Goal: Information Seeking & Learning: Learn about a topic

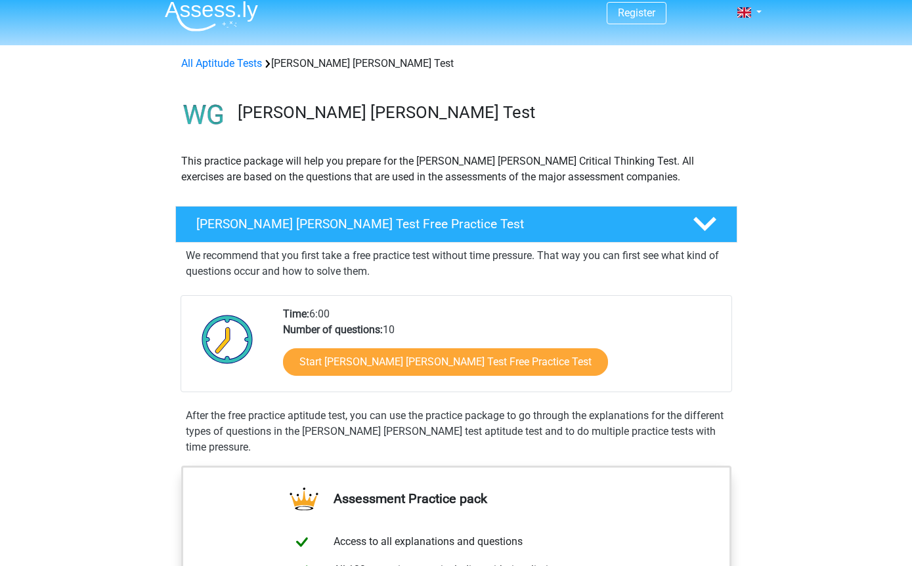
scroll to position [41, 0]
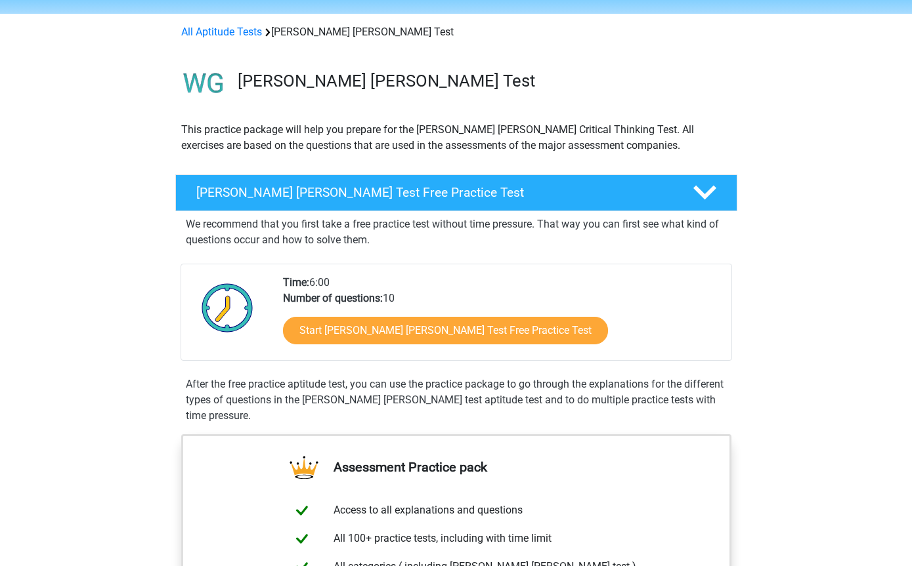
click at [498, 339] on link "Start [PERSON_NAME] [PERSON_NAME] Test Free Practice Test" at bounding box center [445, 331] width 325 height 28
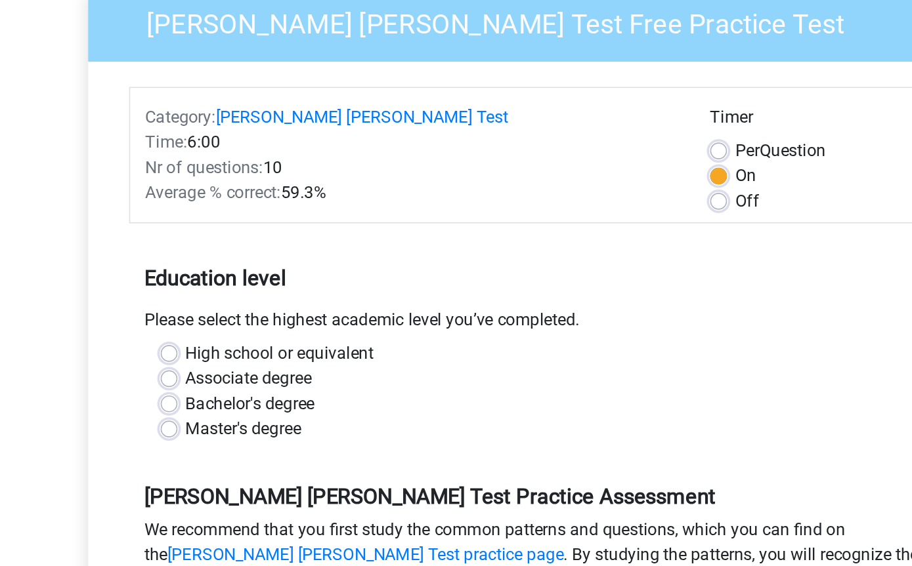
click at [226, 361] on label "Associate degree" at bounding box center [265, 369] width 79 height 16
click at [211, 361] on input "Associate degree" at bounding box center [216, 367] width 11 height 13
radio input "true"
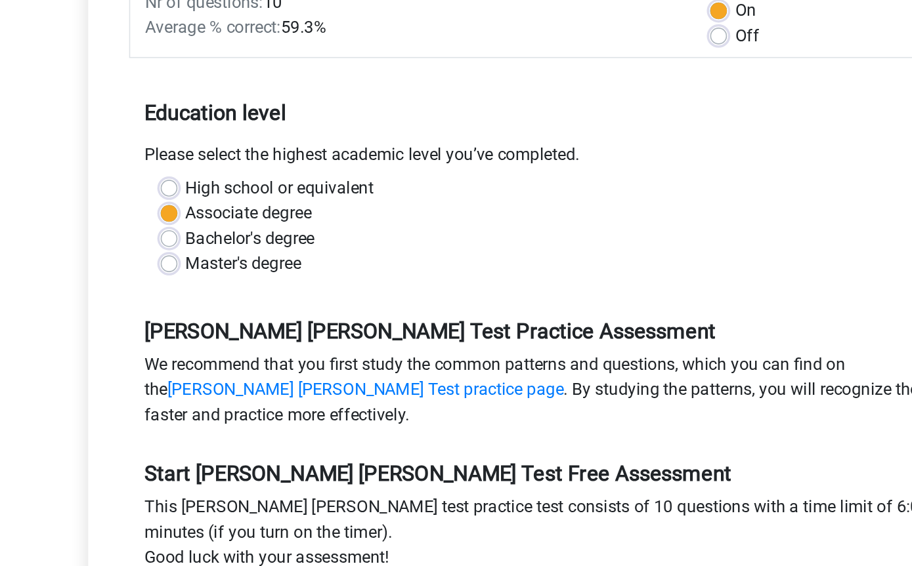
scroll to position [101, 0]
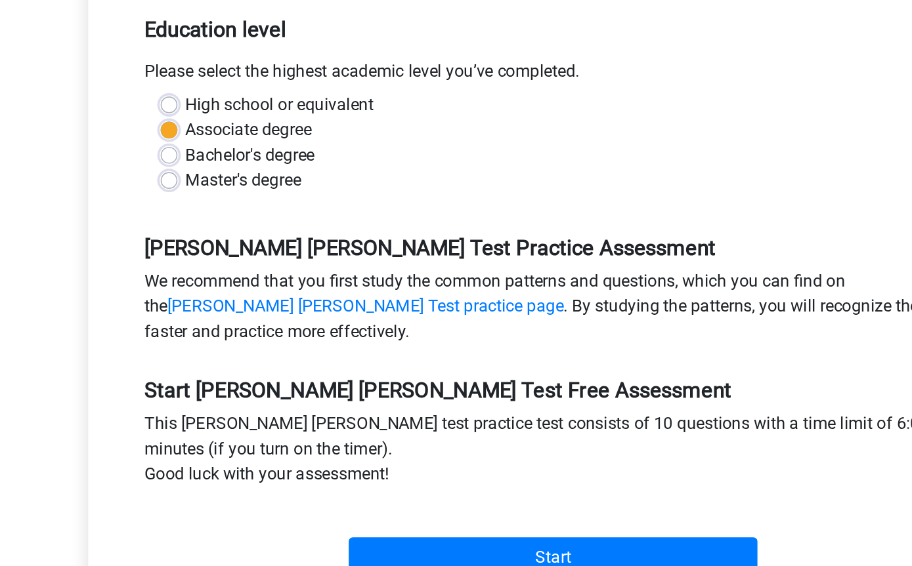
click at [407, 522] on input "Start" at bounding box center [455, 534] width 255 height 25
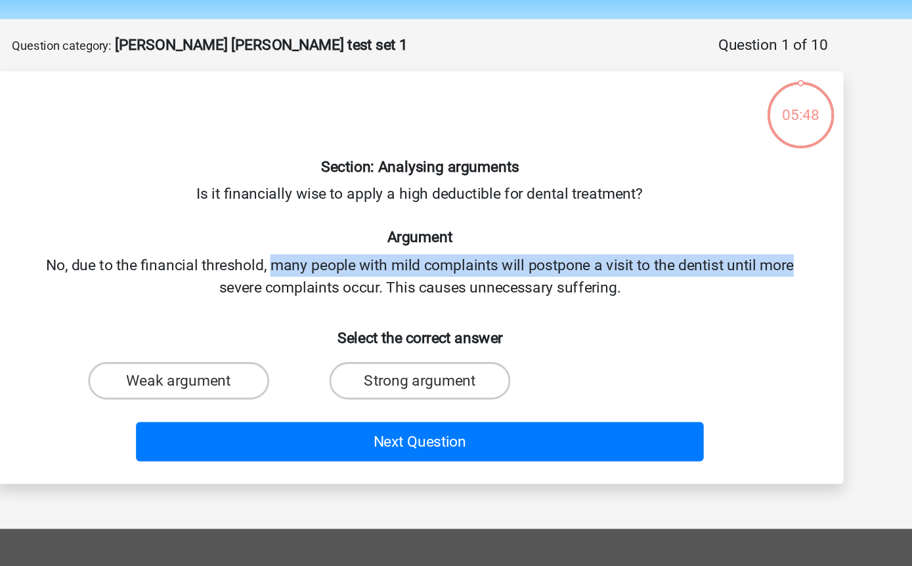
click at [547, 205] on div "Section: Analysing arguments Is it financially wise to apply a high deductible …" at bounding box center [455, 236] width 581 height 268
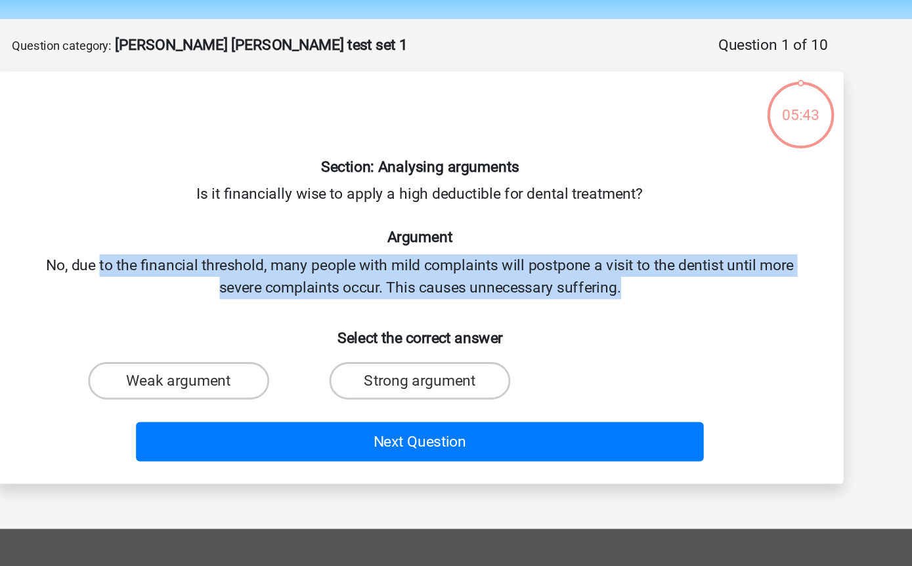
click at [392, 295] on label "Strong argument" at bounding box center [455, 308] width 127 height 26
click at [455, 308] on input "Strong argument" at bounding box center [459, 312] width 9 height 9
radio input "true"
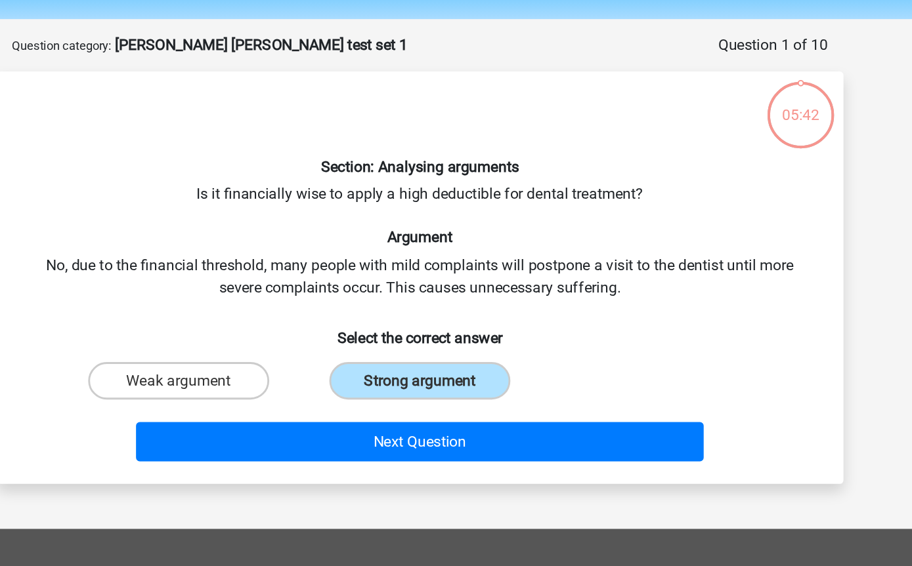
click at [224, 295] on label "Weak argument" at bounding box center [287, 308] width 127 height 26
click at [287, 308] on input "Weak argument" at bounding box center [291, 312] width 9 height 9
radio input "true"
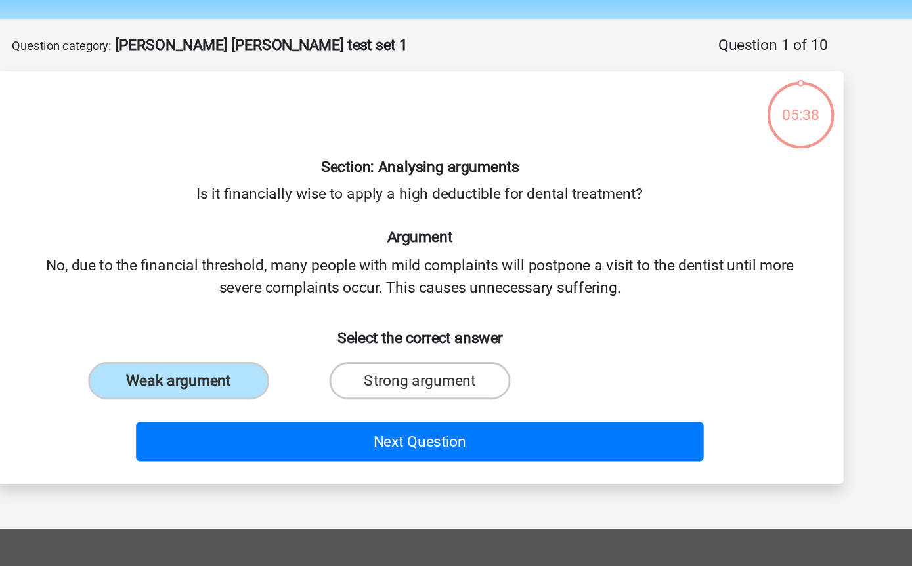
click at [372, 337] on button "Next Question" at bounding box center [455, 351] width 397 height 28
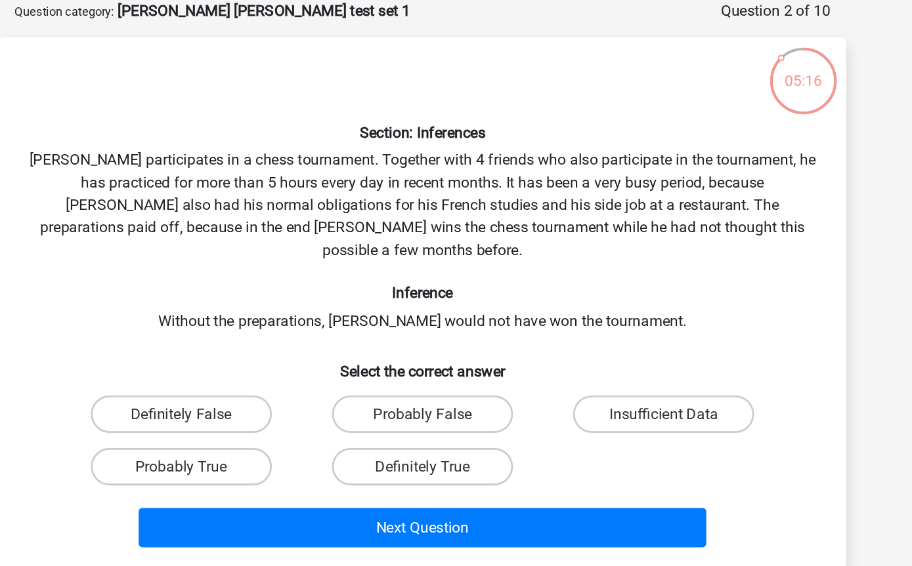
click at [561, 343] on label "Insufficient Data" at bounding box center [624, 356] width 127 height 26
click at [625, 356] on input "Insufficient Data" at bounding box center [629, 360] width 9 height 9
radio input "true"
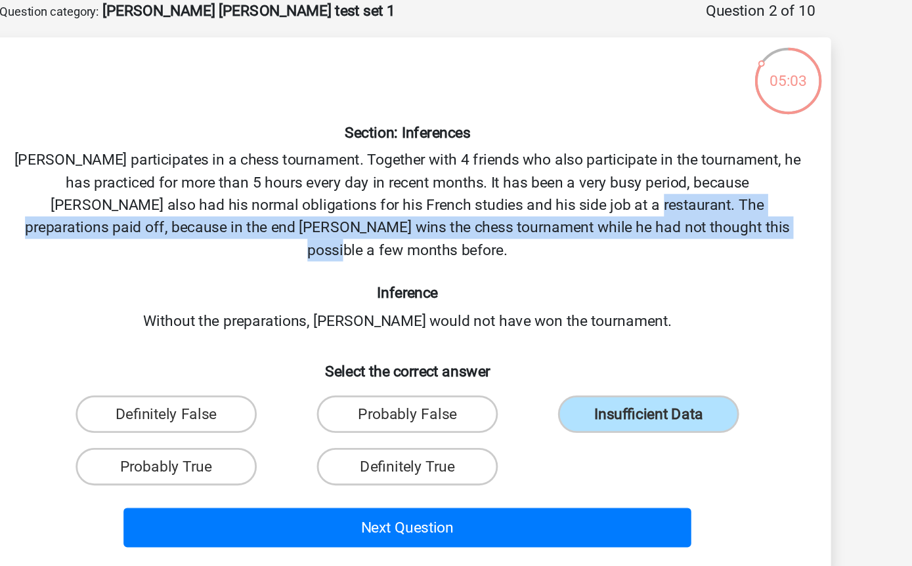
click at [515, 198] on div "Section: Inferences Pablo participates in a chess tournament. Together with 4 f…" at bounding box center [455, 278] width 581 height 352
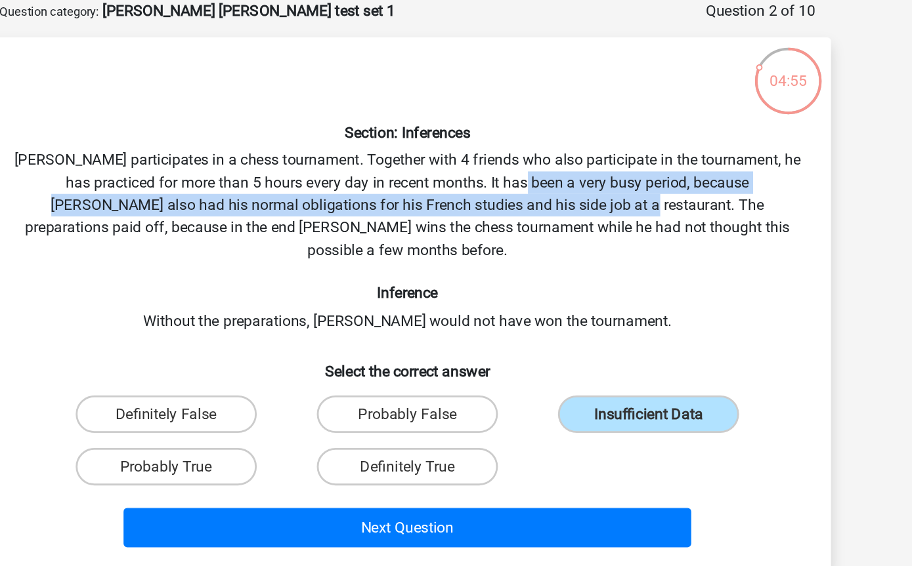
click at [551, 167] on div "Section: Inferences Pablo participates in a chess tournament. Together with 4 f…" at bounding box center [455, 278] width 581 height 352
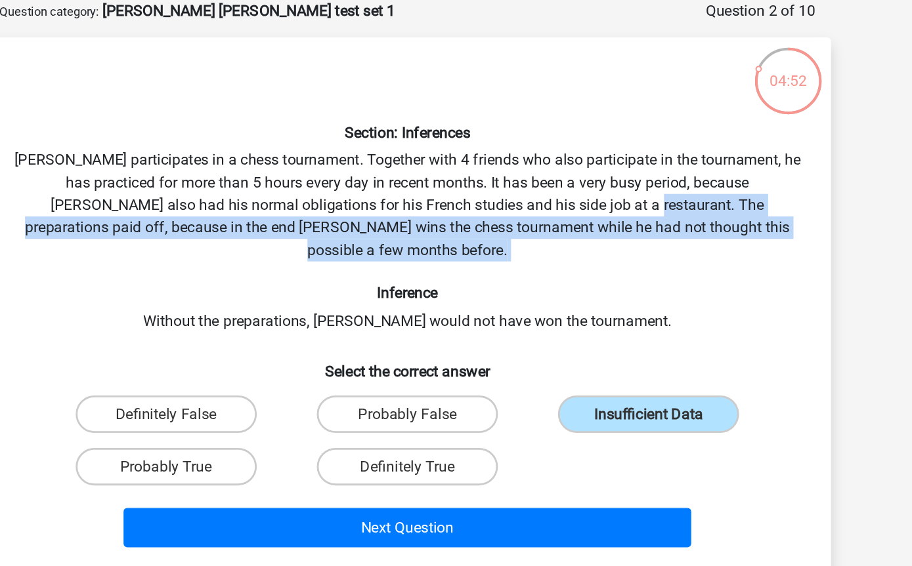
click at [544, 208] on div "Section: Inferences Pablo participates in a chess tournament. Together with 4 f…" at bounding box center [455, 278] width 581 height 352
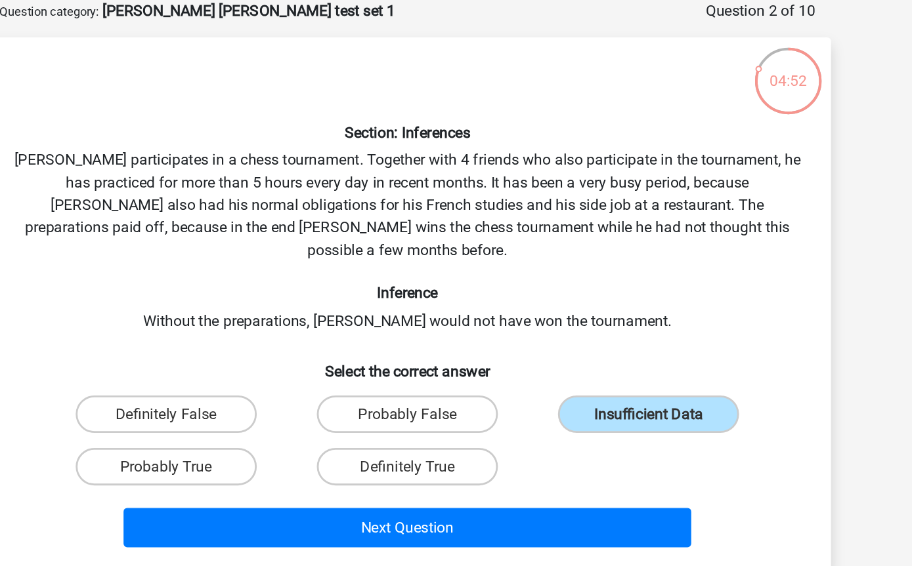
click at [390, 421] on button "Next Question" at bounding box center [455, 435] width 397 height 28
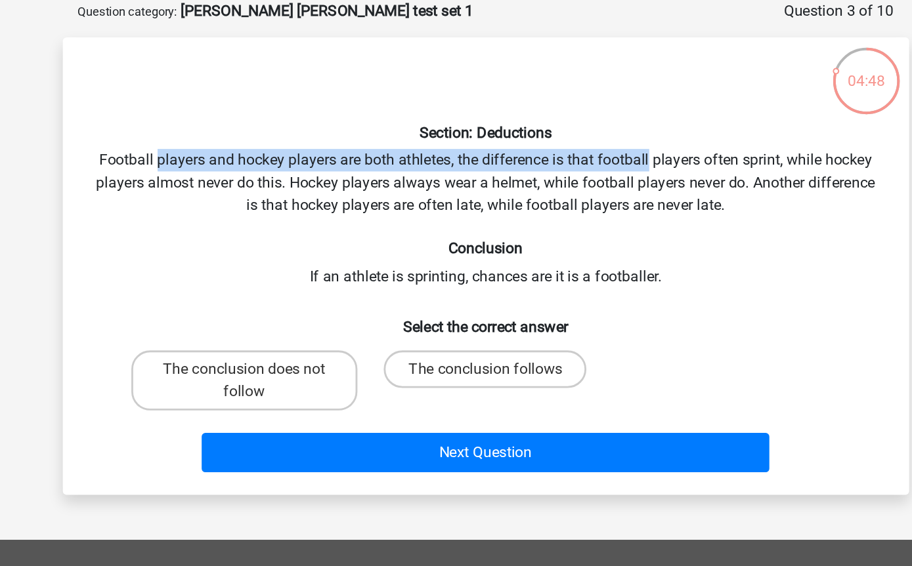
click at [466, 153] on div "Section: Deductions Football players and hockey players are both athletes, the …" at bounding box center [455, 251] width 581 height 299
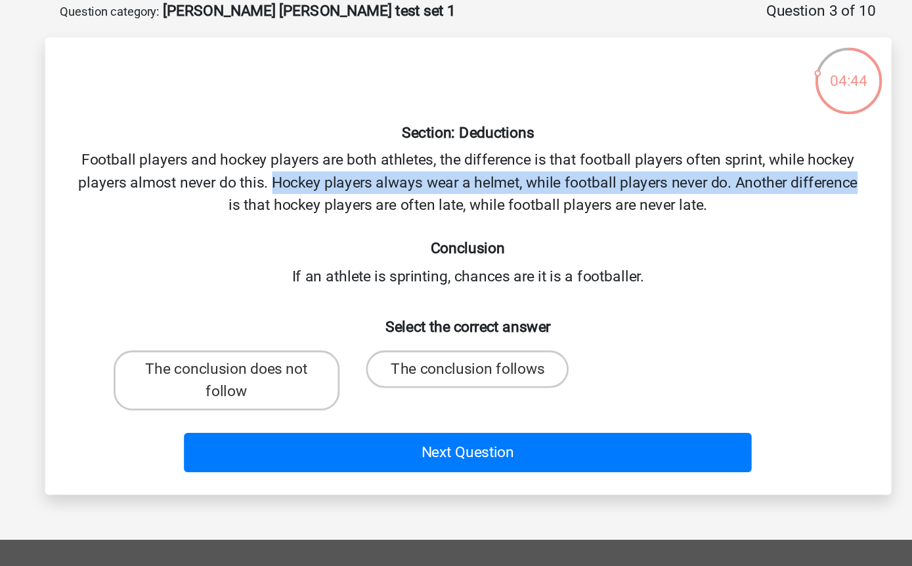
click at [557, 181] on div "Section: Deductions Football players and hockey players are both athletes, the …" at bounding box center [455, 251] width 581 height 299
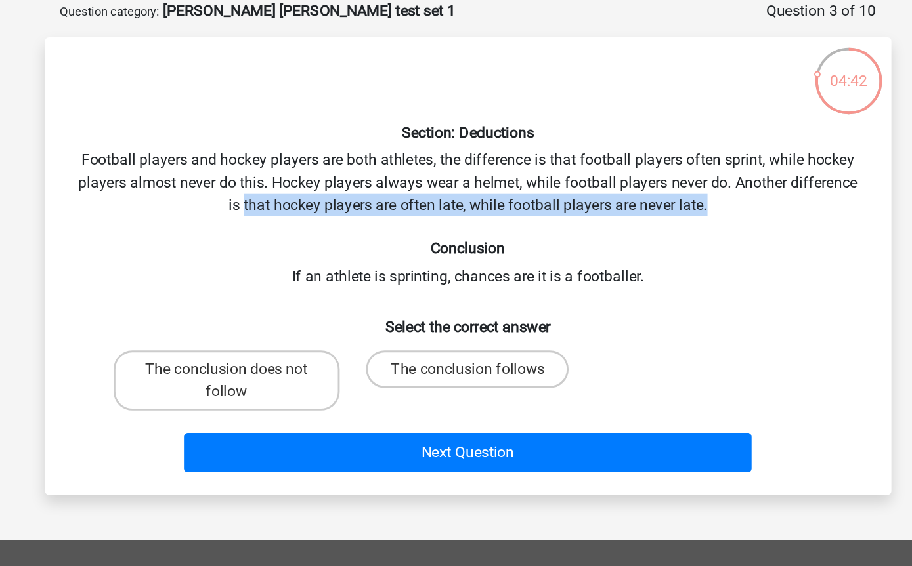
click at [538, 233] on h6 "Conclusion" at bounding box center [456, 239] width 550 height 12
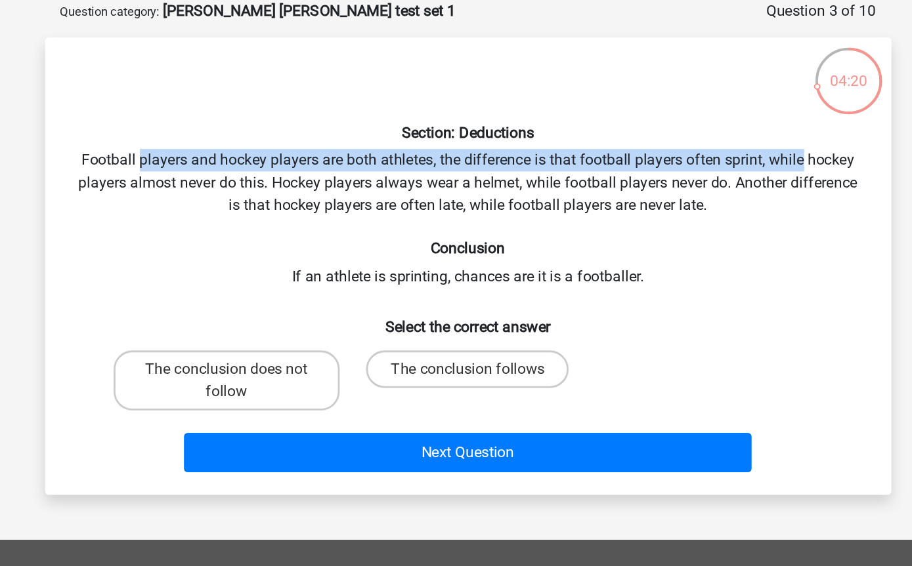
click at [585, 148] on div "Section: Deductions Football players and hockey players are both athletes, the …" at bounding box center [455, 251] width 581 height 299
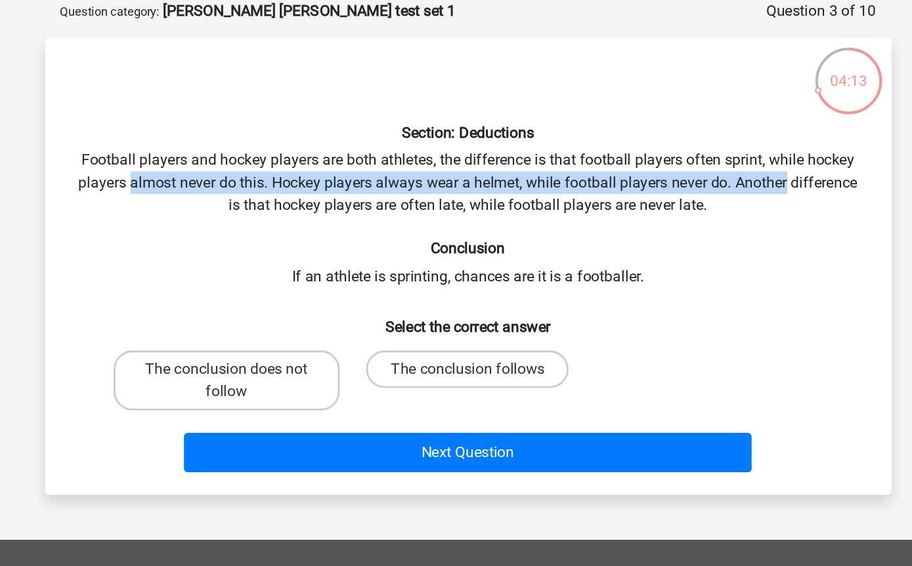
click at [385, 311] on label "The conclusion follows" at bounding box center [456, 324] width 142 height 26
click at [455, 324] on input "The conclusion follows" at bounding box center [459, 328] width 9 height 9
radio input "true"
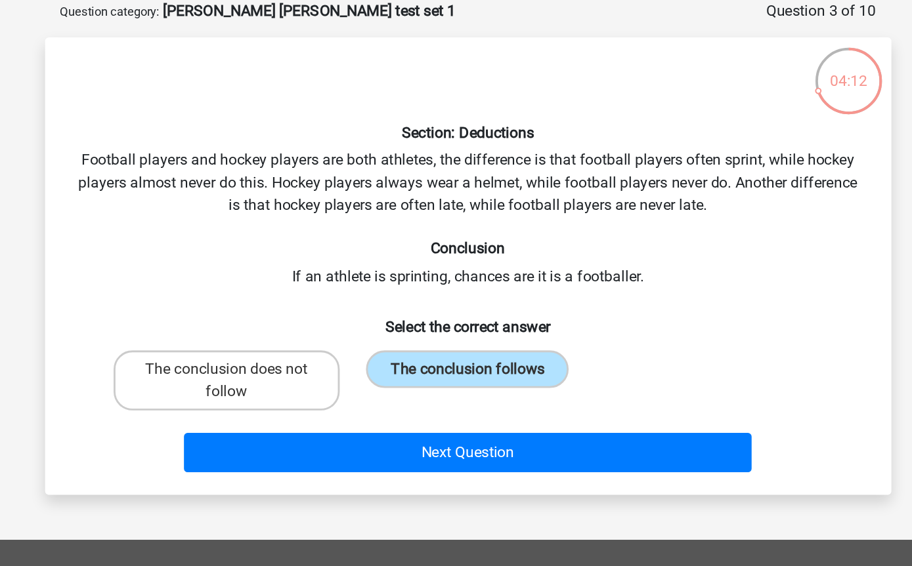
click at [386, 369] on button "Next Question" at bounding box center [455, 383] width 397 height 28
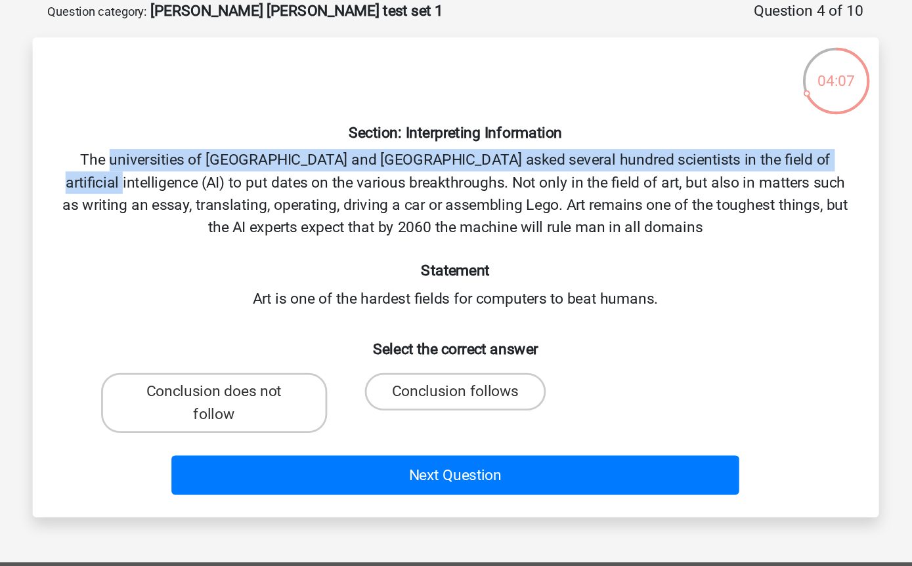
click at [496, 171] on div "Section: Interpreting Information The universities of Oxford and Yale asked sev…" at bounding box center [455, 259] width 581 height 315
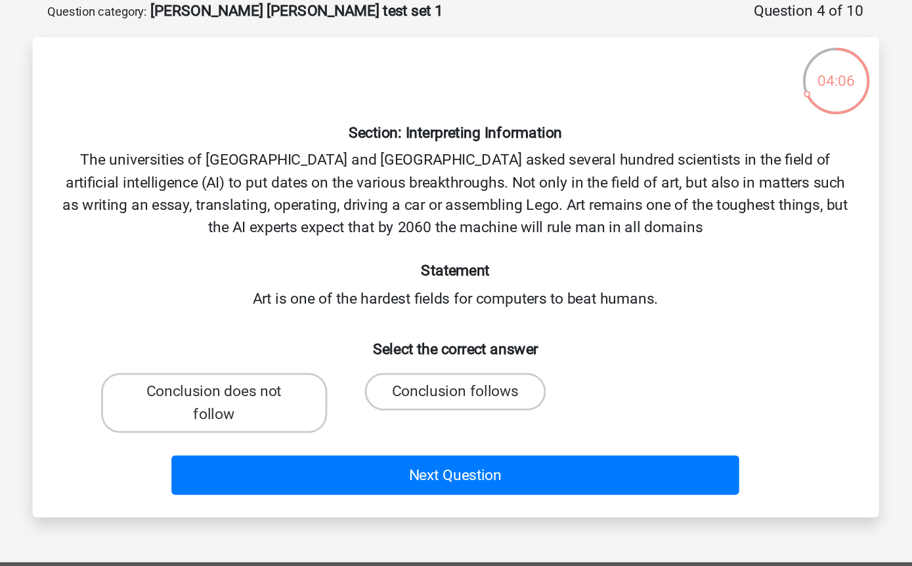
click at [165, 136] on div "Section: Interpreting Information The universities of Oxford and Yale asked sev…" at bounding box center [455, 259] width 581 height 315
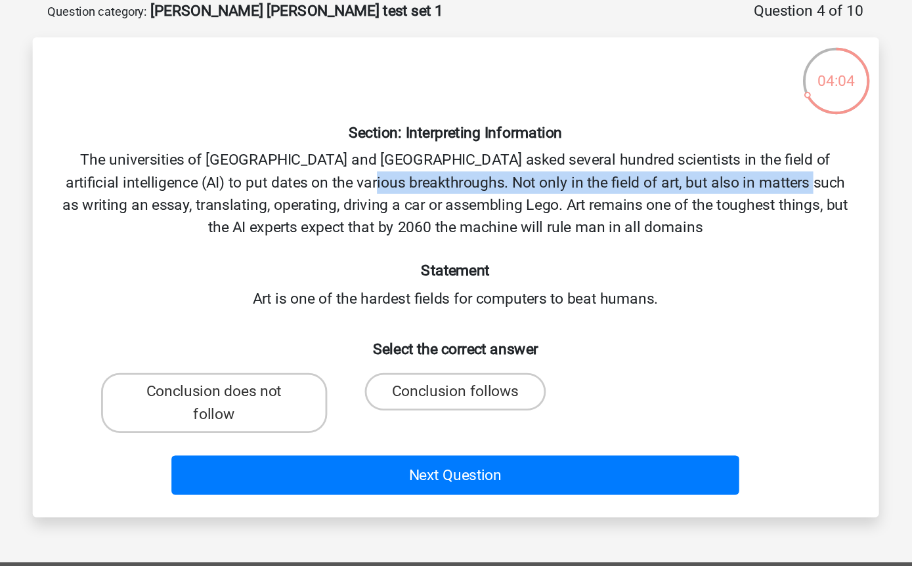
click at [553, 249] on h6 "Statement" at bounding box center [456, 255] width 550 height 12
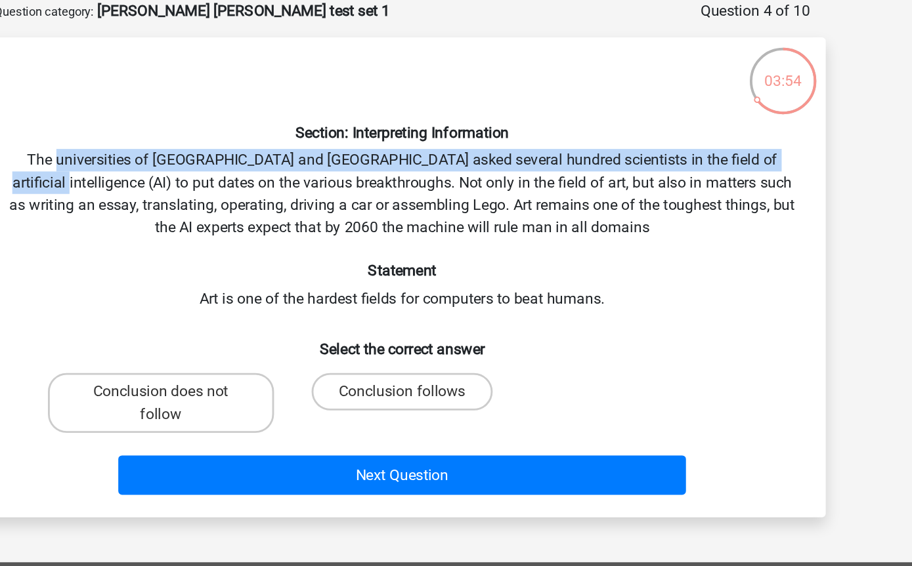
click at [491, 156] on div "Section: Interpreting Information The universities of Oxford and Yale asked sev…" at bounding box center [455, 259] width 581 height 315
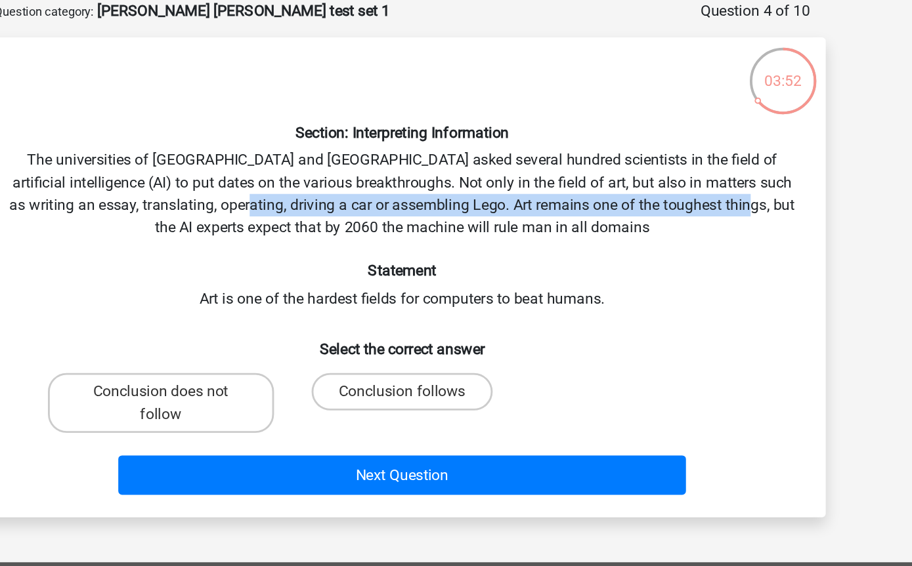
click at [436, 249] on h6 "Statement" at bounding box center [456, 255] width 550 height 12
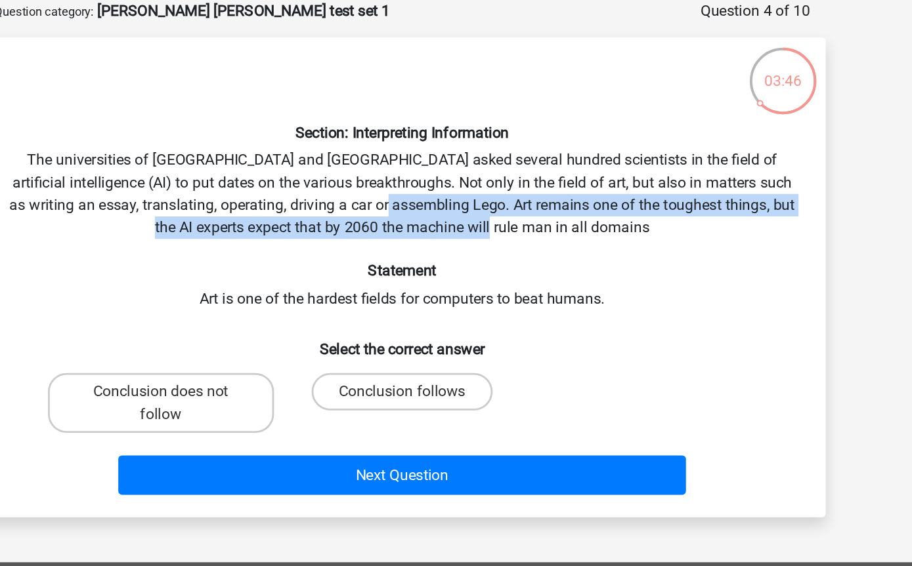
click at [515, 249] on h6 "Statement" at bounding box center [456, 255] width 550 height 12
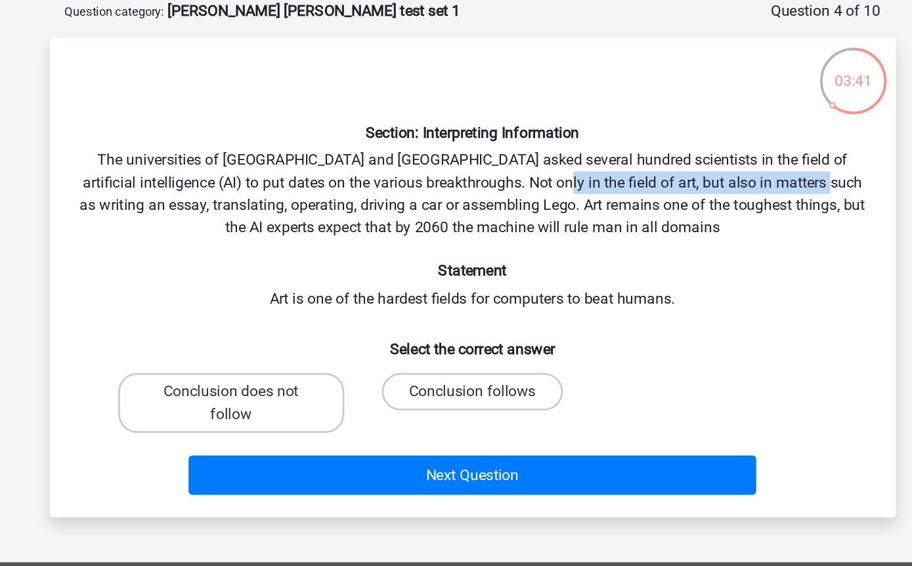
click at [522, 175] on div "Section: Interpreting Information The universities of Oxford and Yale asked sev…" at bounding box center [455, 259] width 581 height 315
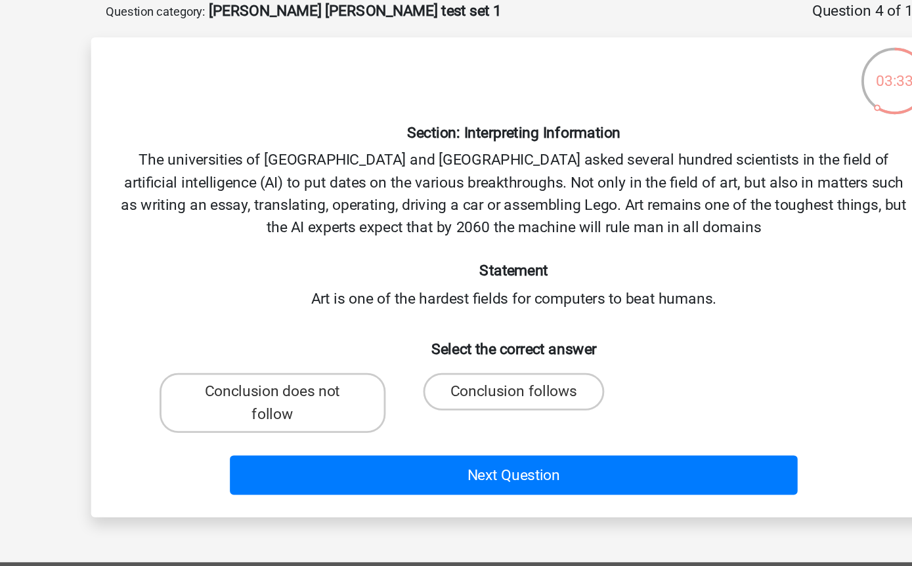
click at [392, 327] on label "Conclusion follows" at bounding box center [455, 340] width 127 height 26
click at [455, 340] on input "Conclusion follows" at bounding box center [459, 344] width 9 height 9
radio input "true"
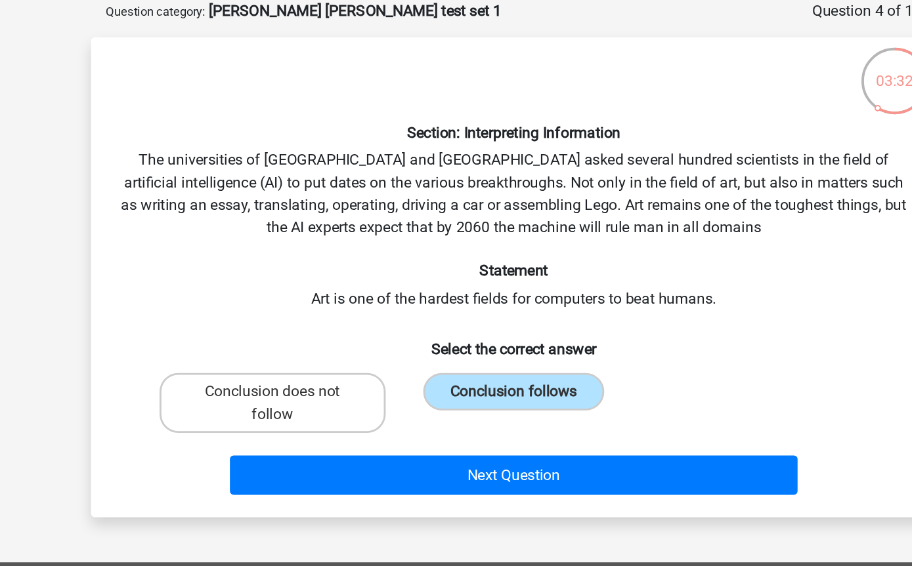
click at [422, 385] on button "Next Question" at bounding box center [455, 399] width 397 height 28
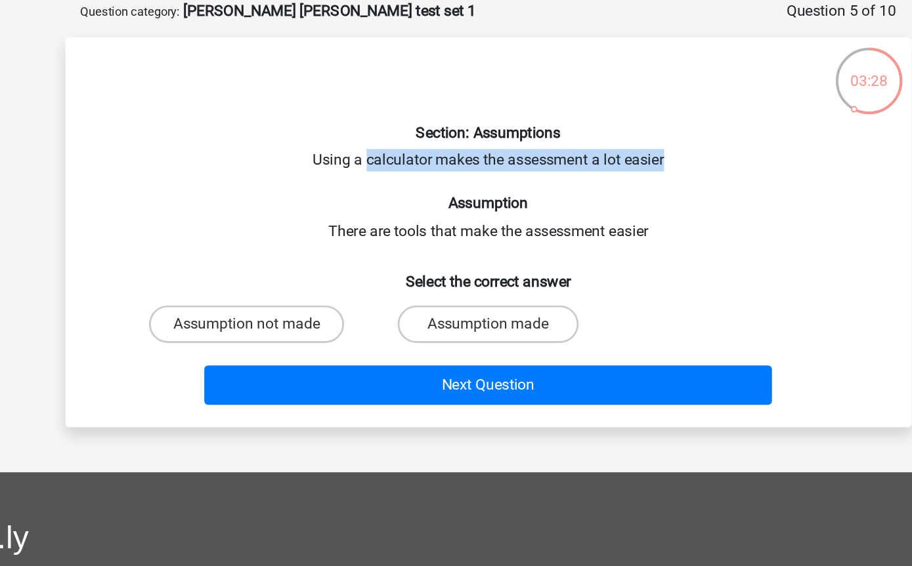
click at [530, 167] on div "Section: Assumptions Using a calculator makes the assessment a lot easier Assum…" at bounding box center [455, 228] width 581 height 252
click at [508, 201] on h6 "Assumption" at bounding box center [456, 207] width 550 height 12
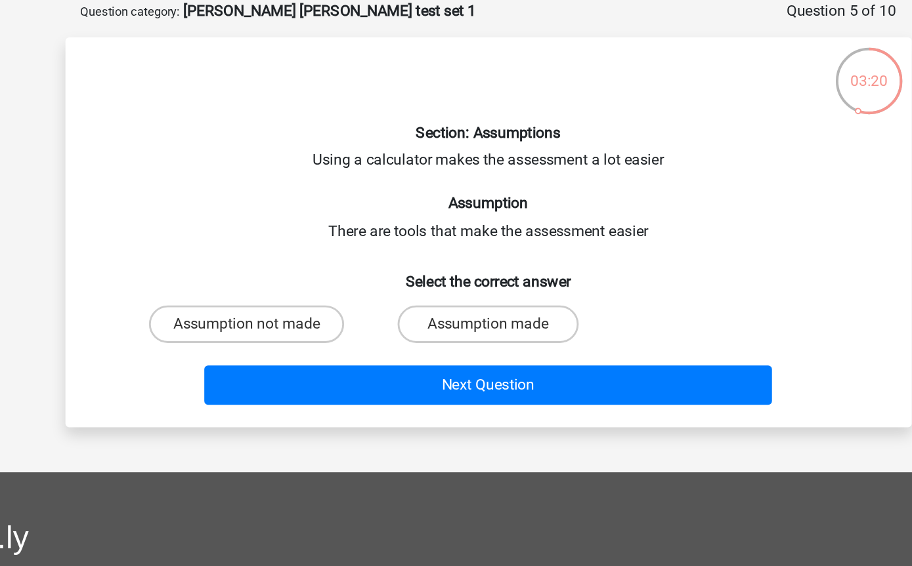
click at [392, 280] on label "Assumption made" at bounding box center [455, 293] width 127 height 26
click at [455, 293] on input "Assumption made" at bounding box center [459, 297] width 9 height 9
radio input "true"
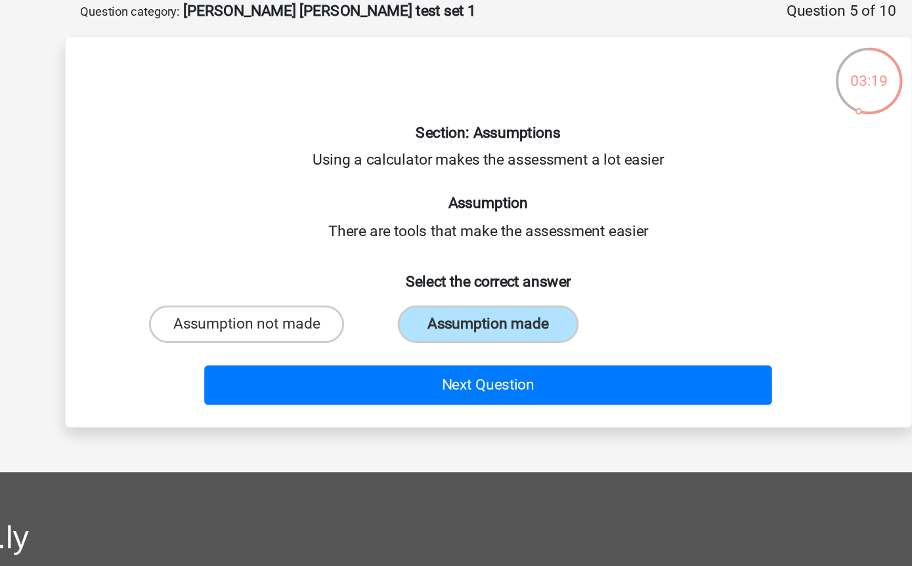
click at [377, 322] on button "Next Question" at bounding box center [455, 336] width 397 height 28
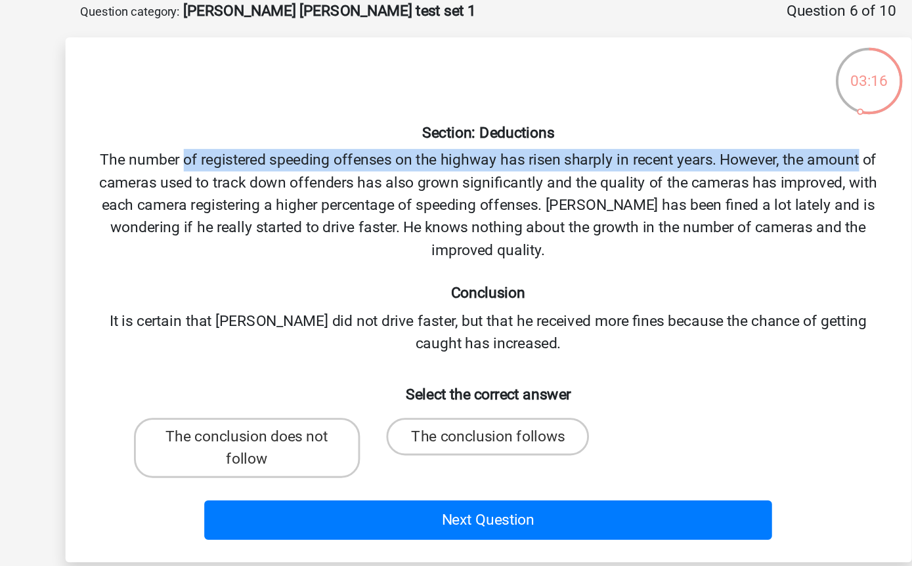
click at [474, 167] on div "Section: Deductions The number of registered speeding offenses on the highway h…" at bounding box center [455, 275] width 581 height 347
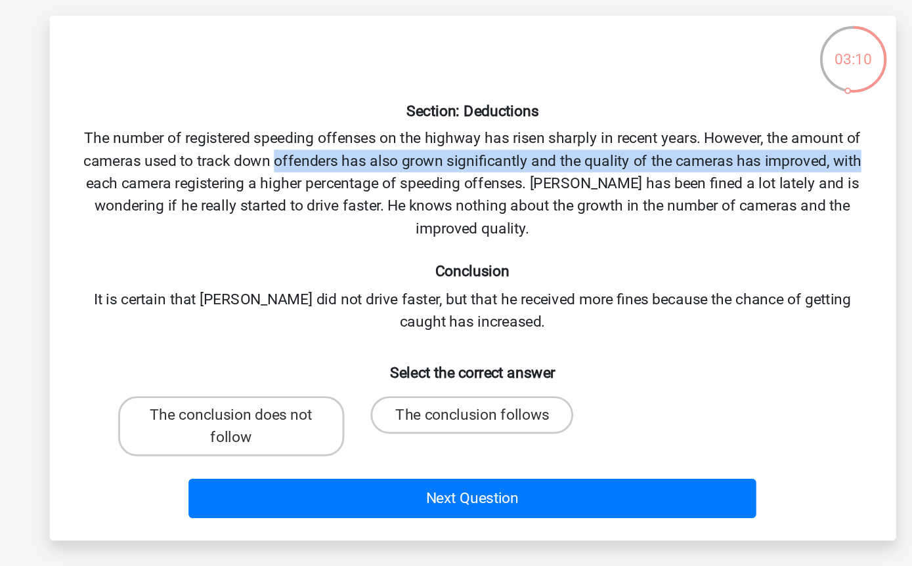
click at [368, 153] on div "Section: Deductions The number of registered speeding offenses on the highway h…" at bounding box center [455, 275] width 581 height 347
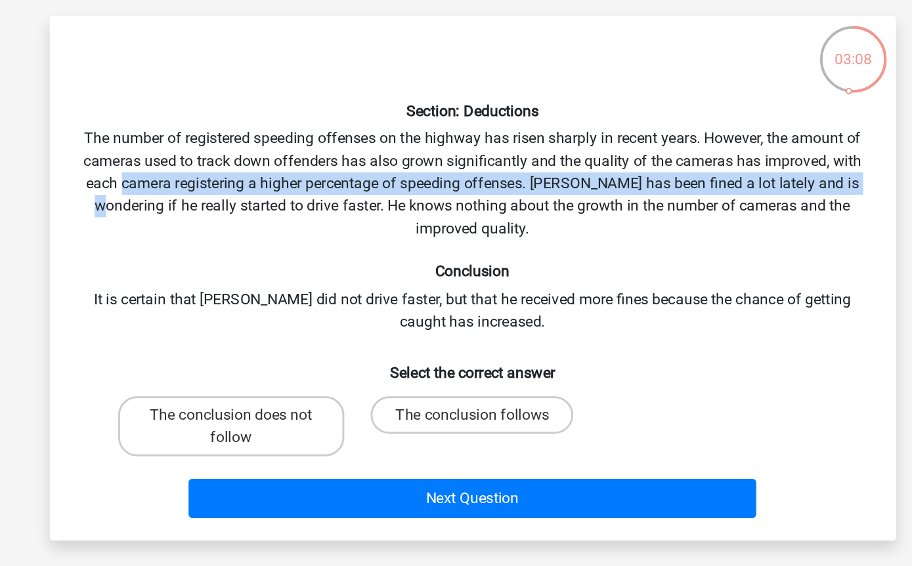
click at [561, 160] on div "Section: Deductions The number of registered speeding offenses on the highway h…" at bounding box center [455, 275] width 581 height 347
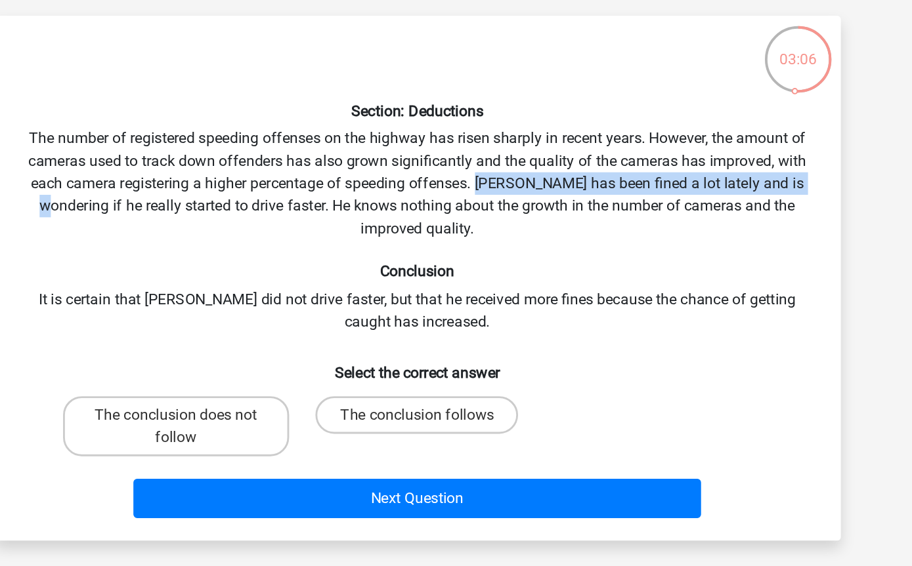
click at [505, 264] on h6 "Conclusion" at bounding box center [456, 270] width 550 height 12
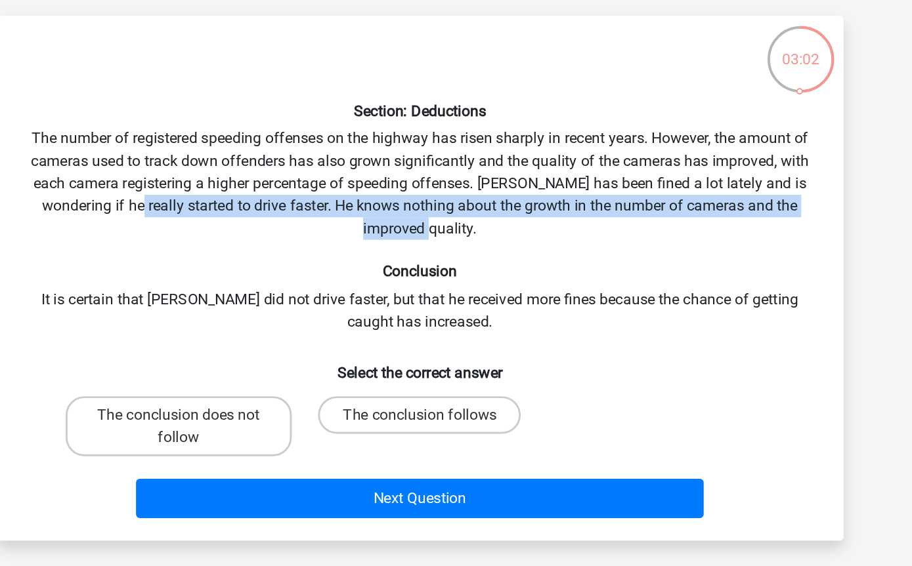
click at [470, 205] on div "Section: Deductions The number of registered speeding offenses on the highway h…" at bounding box center [455, 275] width 581 height 347
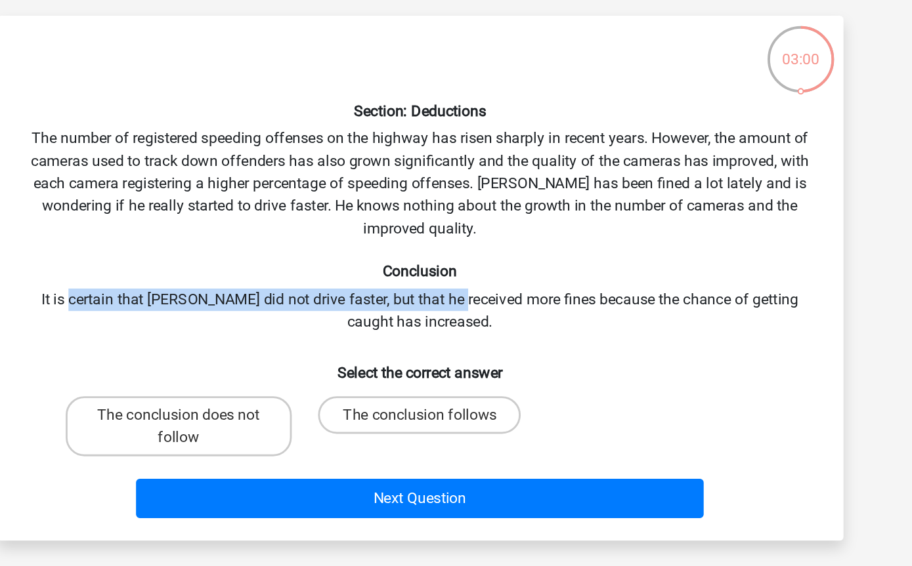
click at [165, 230] on div "Section: Deductions The number of registered speeding offenses on the highway h…" at bounding box center [455, 275] width 581 height 347
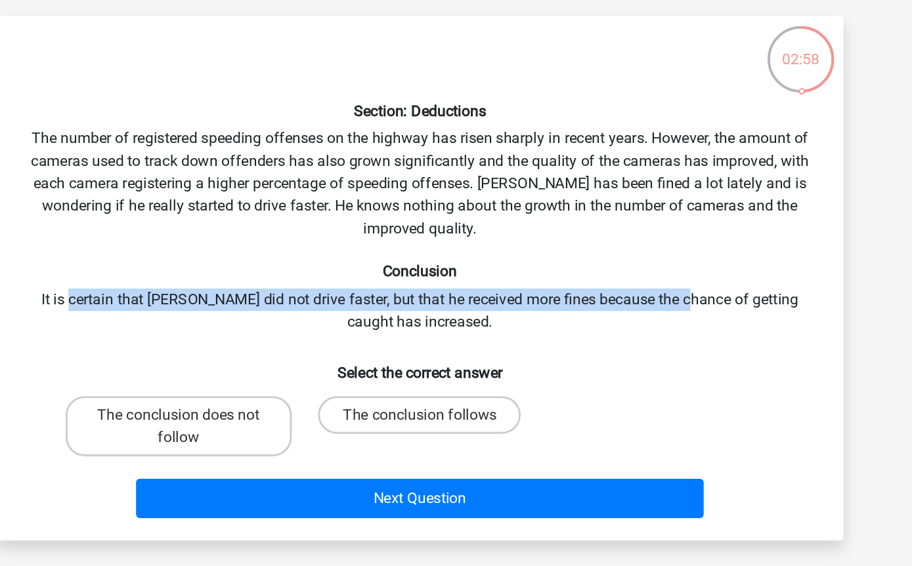
click at [505, 232] on div "Section: Deductions The number of registered speeding offenses on the highway h…" at bounding box center [455, 275] width 581 height 347
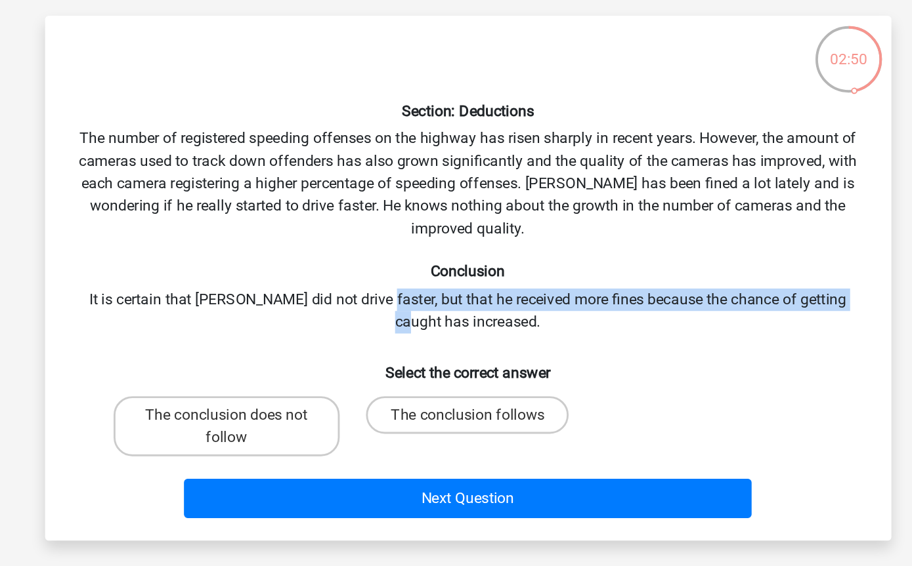
click at [261, 115] on div "Section: Deductions The number of registered speeding offenses on the highway h…" at bounding box center [455, 275] width 581 height 347
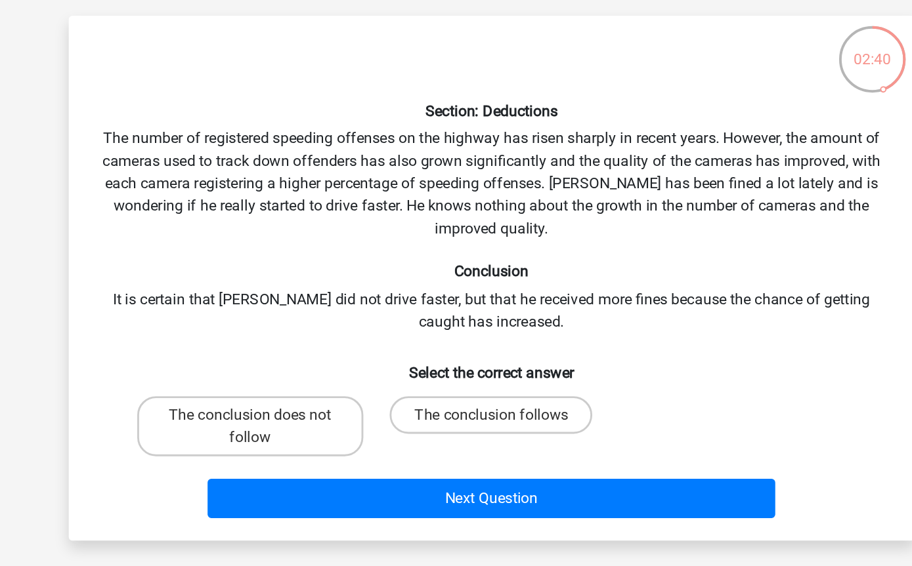
click at [388, 358] on label "The conclusion follows" at bounding box center [456, 371] width 142 height 26
click at [455, 371] on input "The conclusion follows" at bounding box center [459, 375] width 9 height 9
radio input "true"
click at [384, 416] on button "Next Question" at bounding box center [455, 430] width 397 height 28
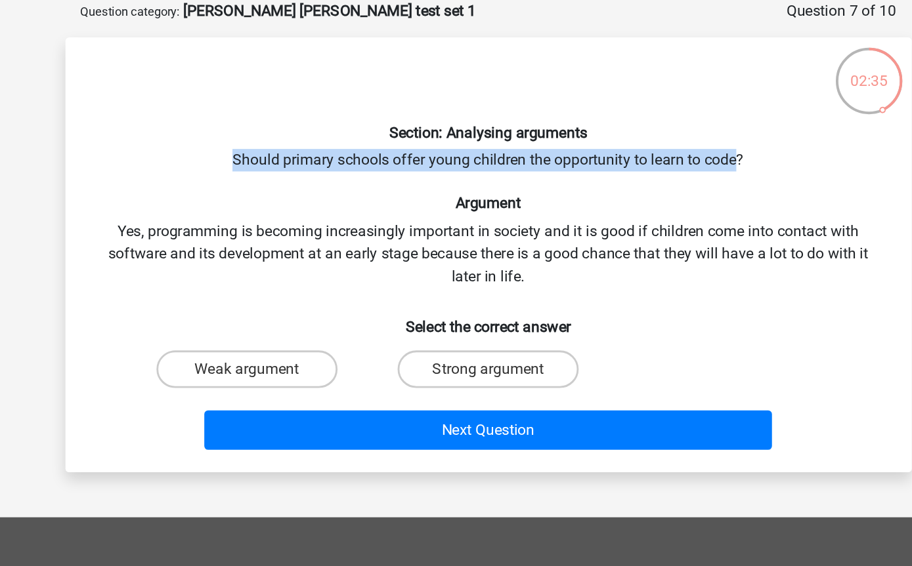
click at [431, 163] on div "Section: Analysing arguments Should primary schools offer young children the op…" at bounding box center [455, 244] width 581 height 284
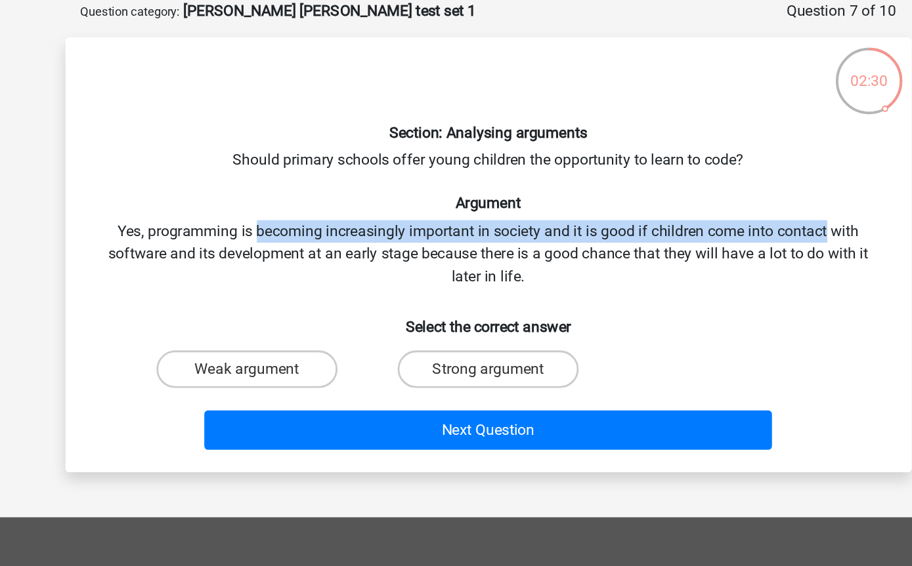
click at [499, 182] on div "Section: Analysing arguments Should primary schools offer young children the op…" at bounding box center [455, 244] width 581 height 284
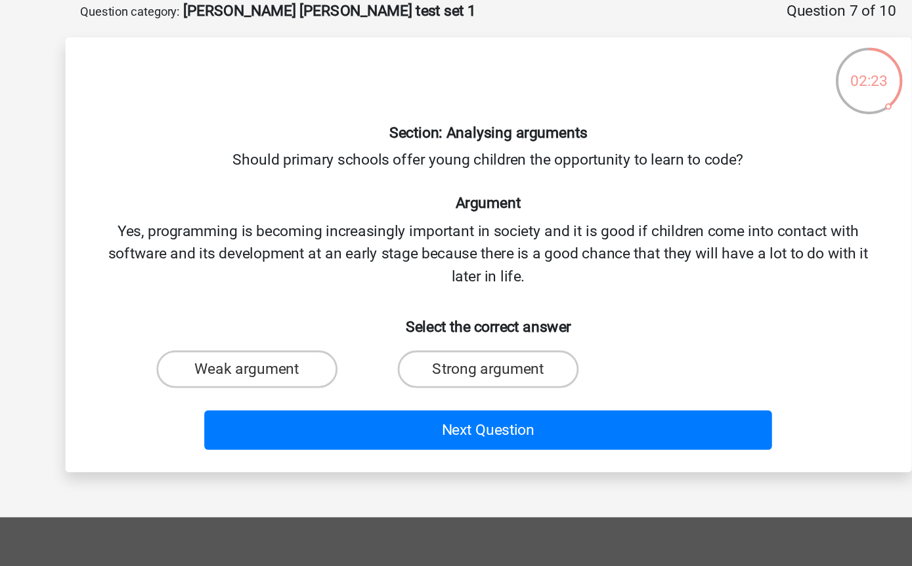
click at [392, 311] on label "Strong argument" at bounding box center [455, 324] width 127 height 26
click at [455, 324] on input "Strong argument" at bounding box center [459, 328] width 9 height 9
radio input "true"
click at [372, 353] on button "Next Question" at bounding box center [455, 367] width 397 height 28
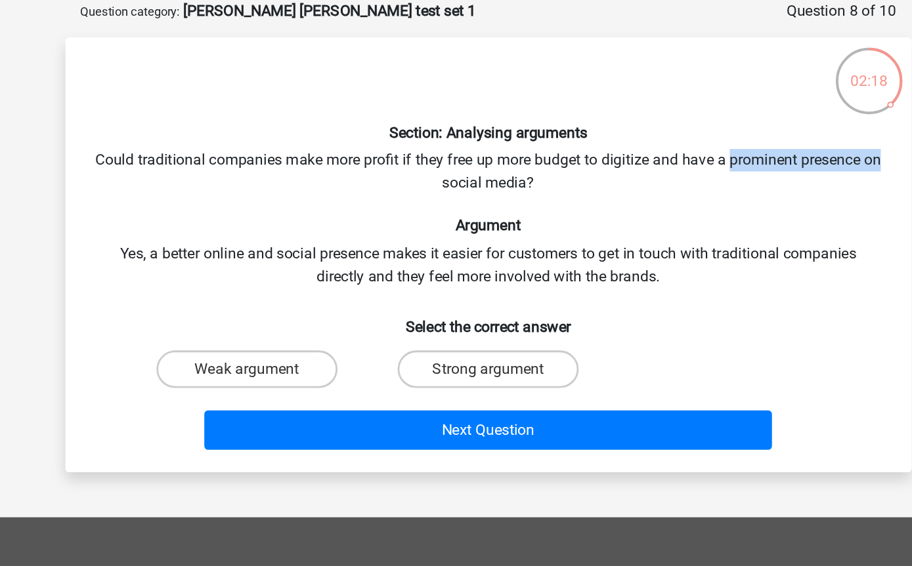
click at [514, 217] on h6 "Argument" at bounding box center [456, 223] width 550 height 12
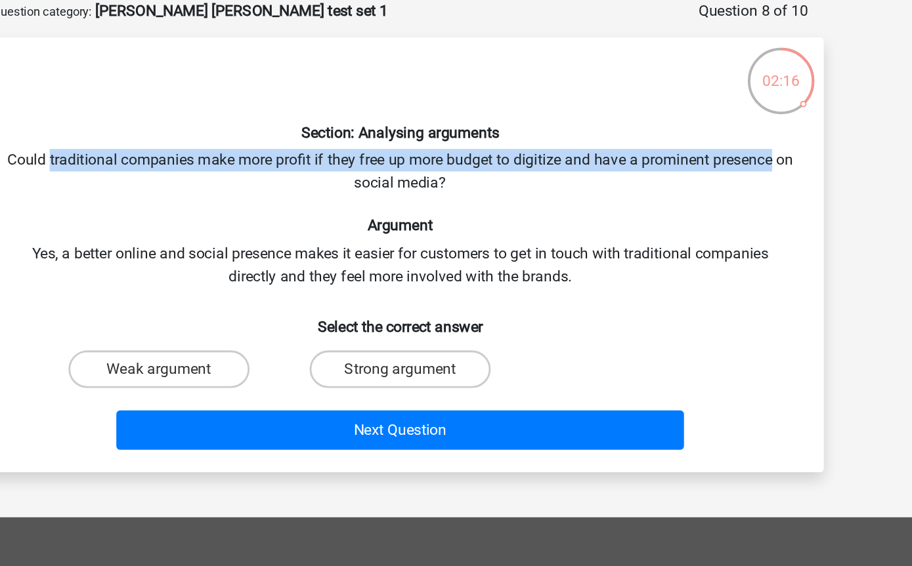
click at [453, 183] on div "Section: Analysing arguments Could traditional companies make more profit if th…" at bounding box center [455, 244] width 581 height 284
click at [432, 217] on h6 "Argument" at bounding box center [456, 223] width 550 height 12
click at [474, 217] on h6 "Argument" at bounding box center [456, 223] width 550 height 12
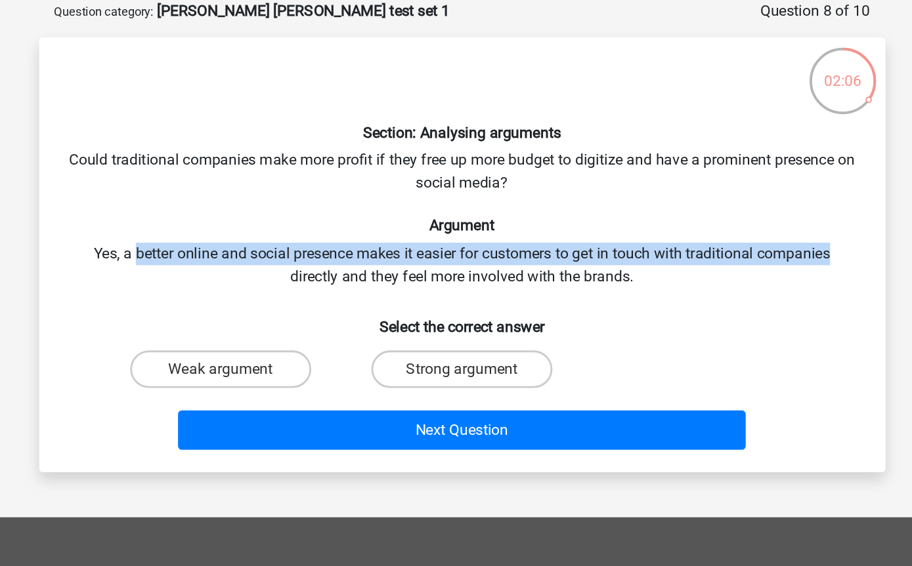
click at [537, 198] on div "Section: Analysing arguments Could traditional companies make more profit if th…" at bounding box center [455, 244] width 581 height 284
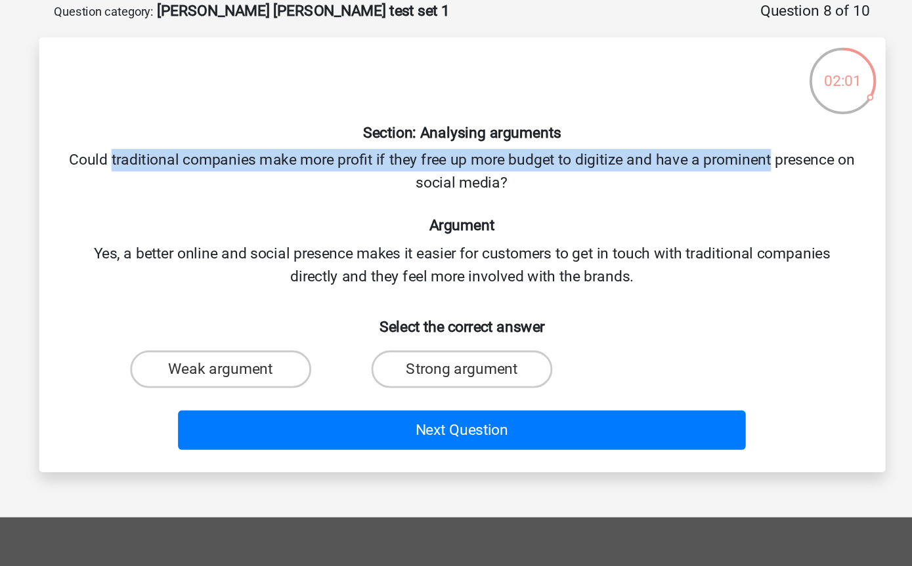
click at [350, 188] on div "Section: Analysing arguments Could traditional companies make more profit if th…" at bounding box center [455, 244] width 581 height 284
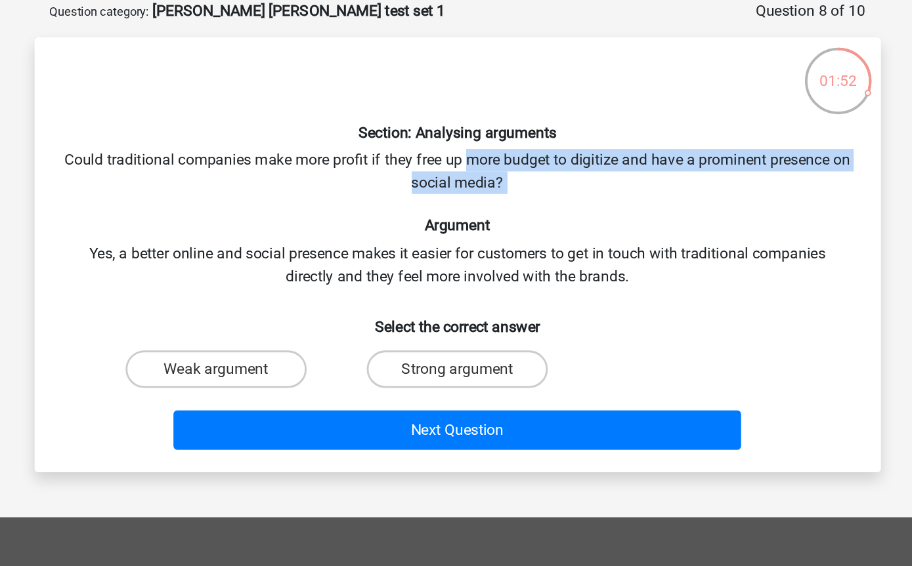
click at [392, 311] on label "Strong argument" at bounding box center [455, 324] width 127 height 26
click at [455, 324] on input "Strong argument" at bounding box center [459, 328] width 9 height 9
radio input "true"
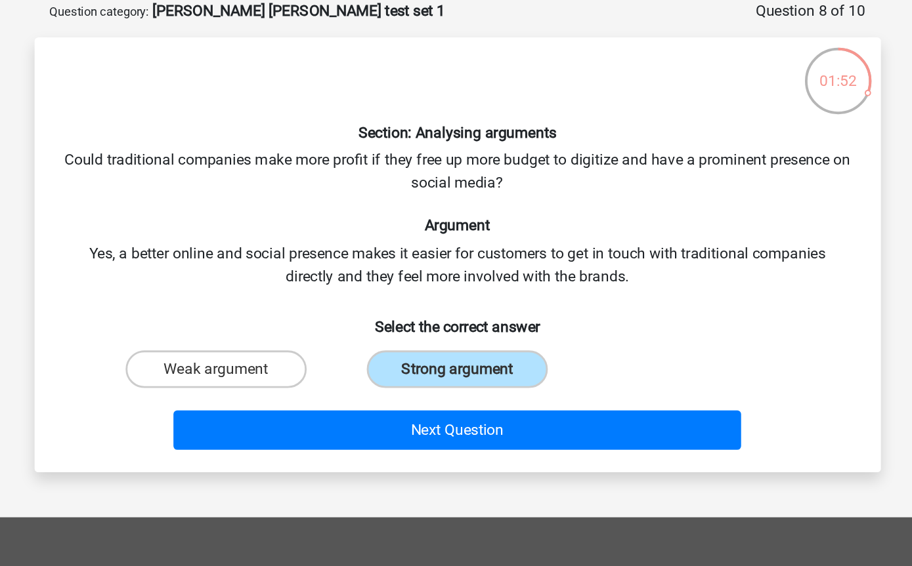
click at [347, 353] on button "Next Question" at bounding box center [455, 367] width 397 height 28
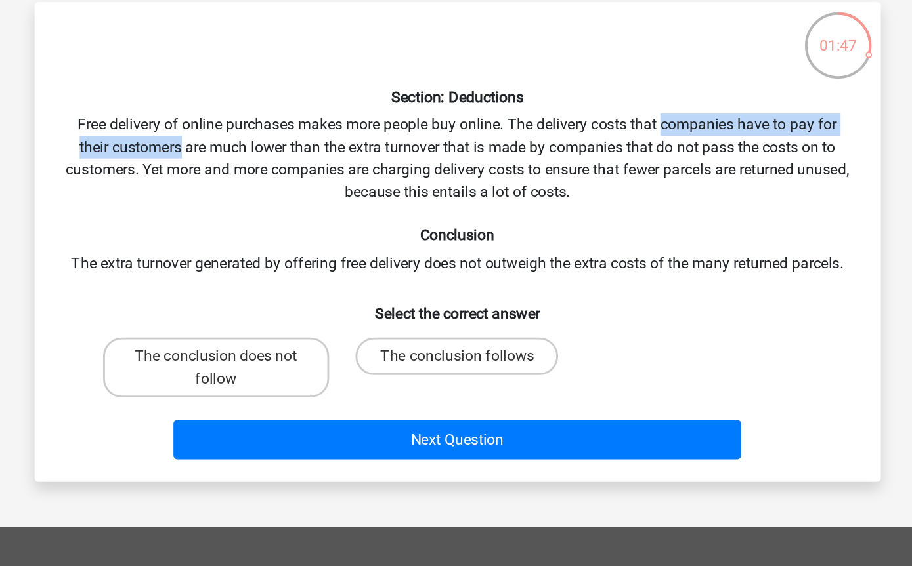
click at [570, 123] on div "Section: Deductions Free delivery of online purchases makes more people buy onl…" at bounding box center [455, 259] width 581 height 315
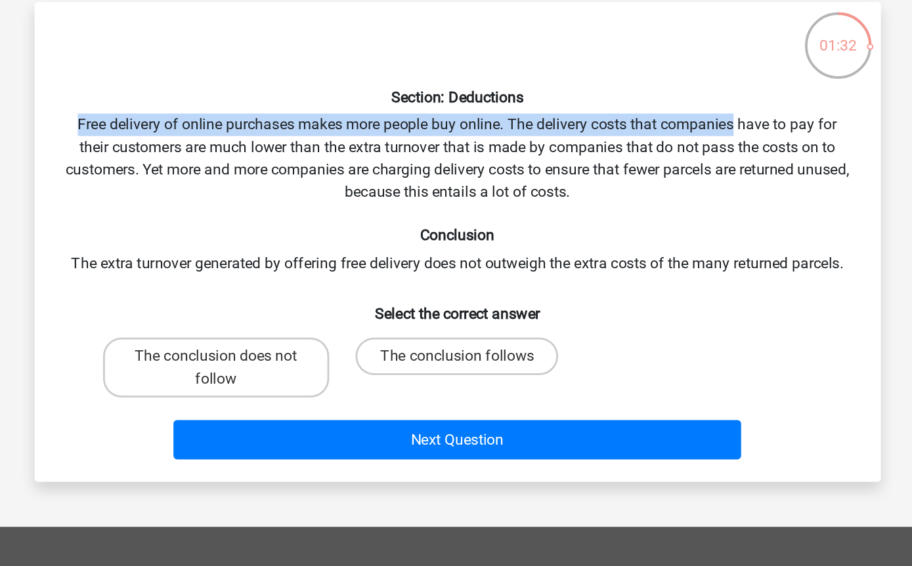
click at [448, 140] on div "Section: Deductions Free delivery of online purchases makes more people buy onl…" at bounding box center [455, 259] width 581 height 315
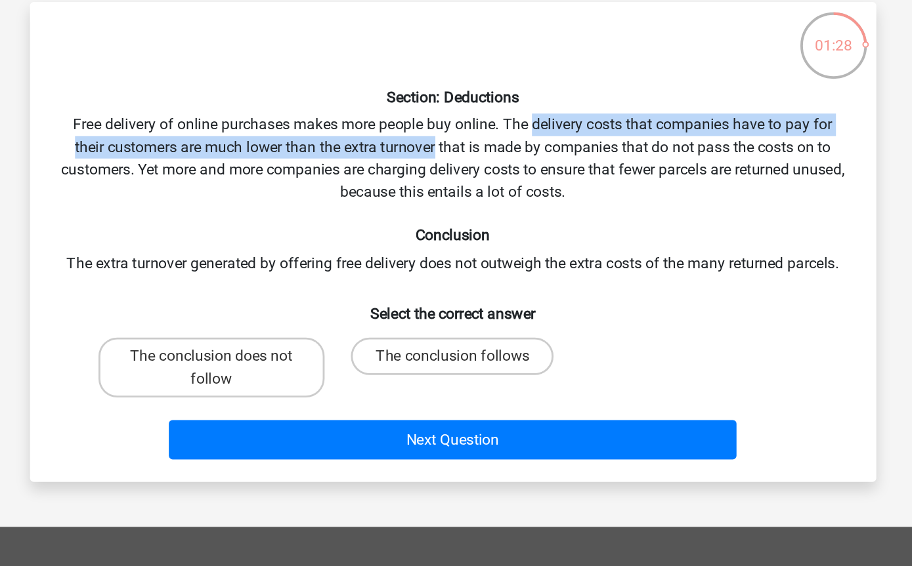
click at [307, 133] on div "Section: Deductions Free delivery of online purchases makes more people buy onl…" at bounding box center [455, 259] width 581 height 315
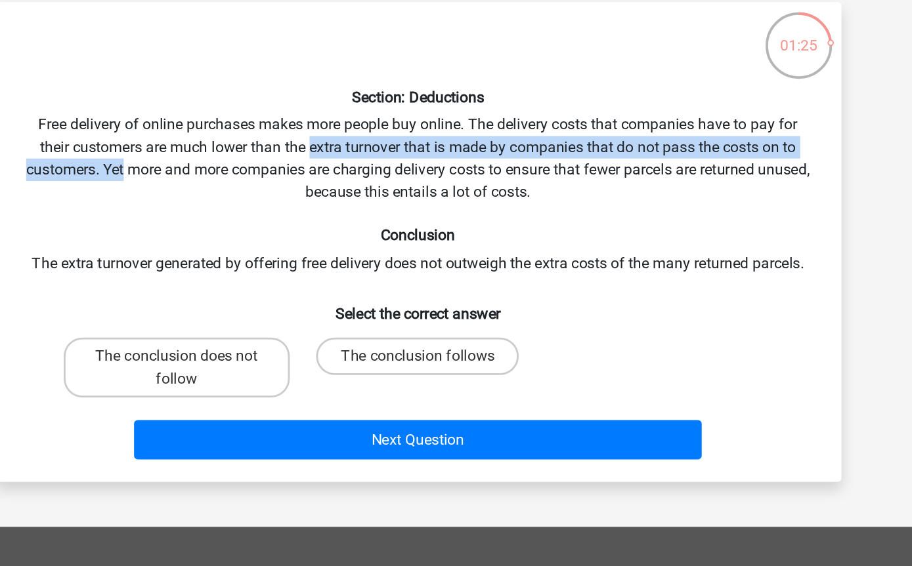
click at [209, 137] on div "Section: Deductions Free delivery of online purchases makes more people buy onl…" at bounding box center [455, 259] width 581 height 315
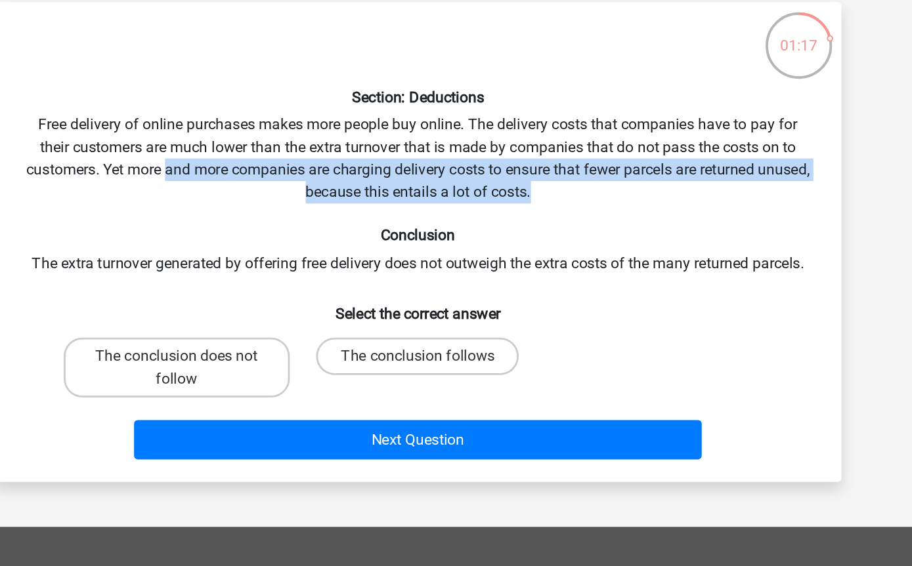
click at [165, 192] on div "Section: Deductions Free delivery of online purchases makes more people buy onl…" at bounding box center [455, 259] width 581 height 315
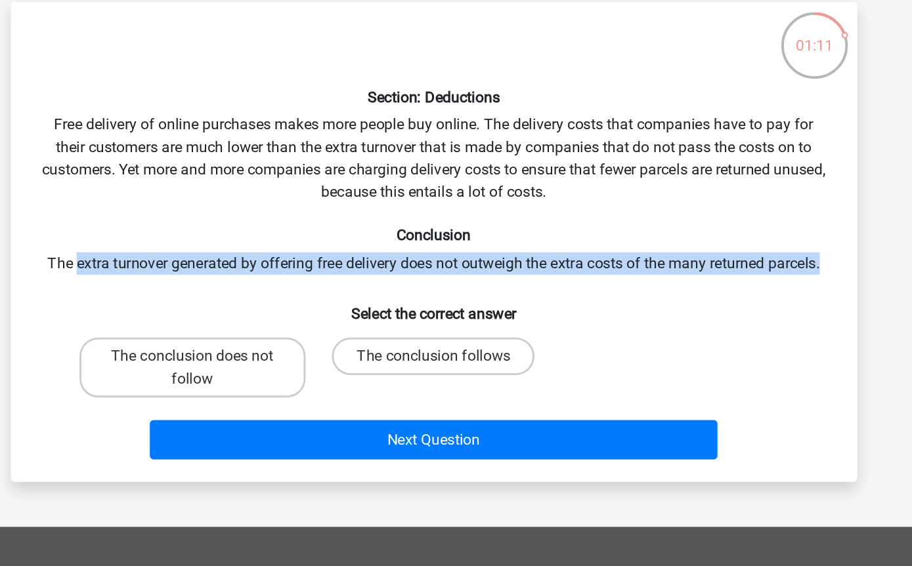
click at [522, 190] on div "Section: Deductions Free delivery of online purchases makes more people buy onl…" at bounding box center [455, 259] width 581 height 315
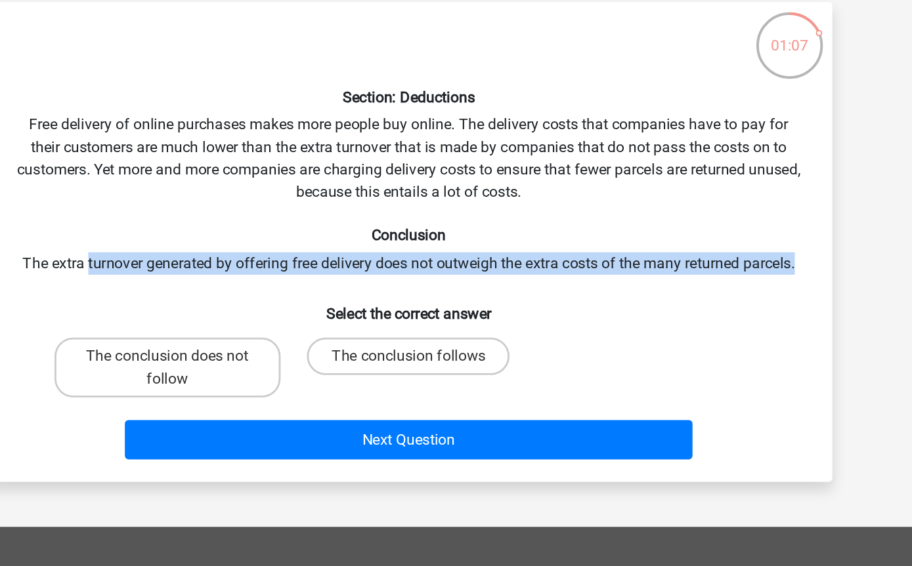
click at [507, 102] on div "Section: Deductions Free delivery of online purchases makes more people buy onl…" at bounding box center [455, 259] width 581 height 315
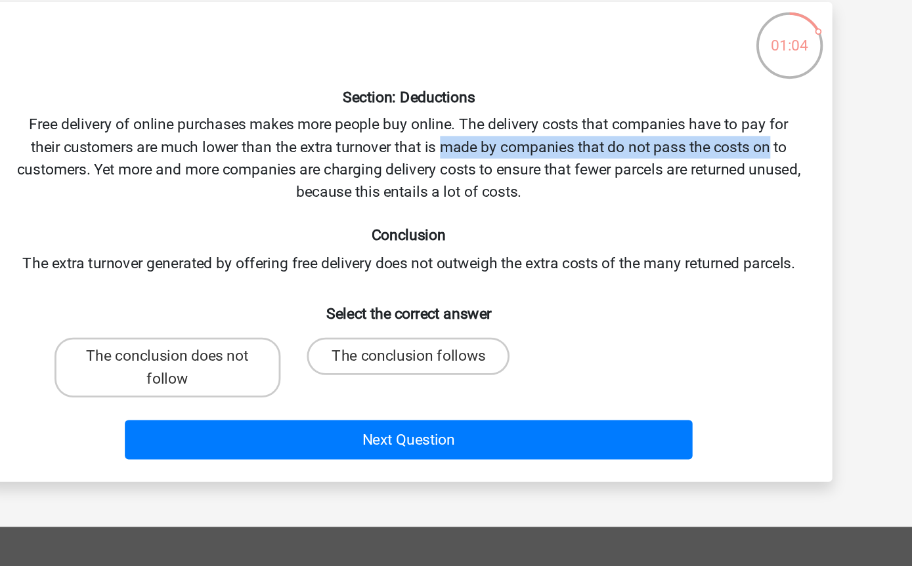
click at [420, 133] on div "Section: Deductions Free delivery of online purchases makes more people buy onl…" at bounding box center [455, 259] width 581 height 315
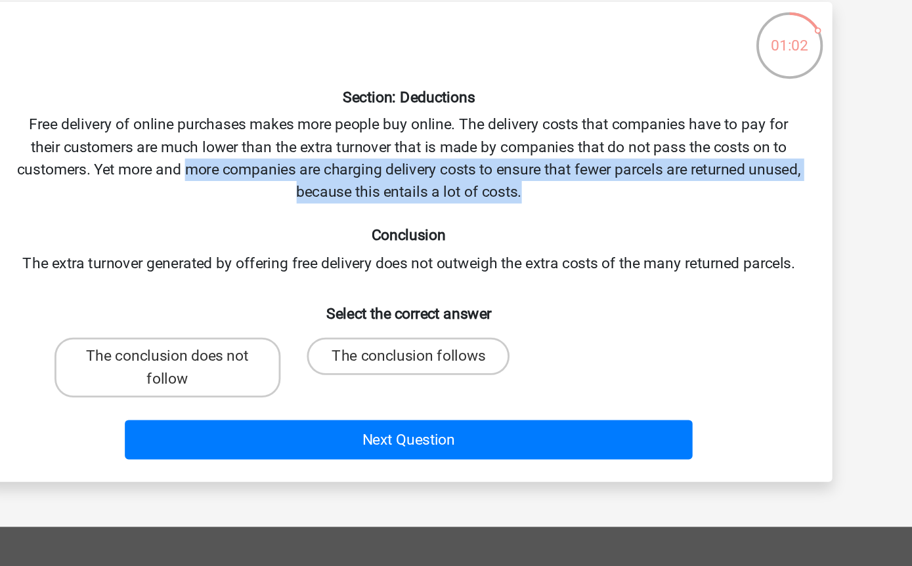
click at [208, 327] on label "The conclusion does not follow" at bounding box center [287, 348] width 158 height 42
click at [287, 340] on input "The conclusion does not follow" at bounding box center [291, 344] width 9 height 9
radio input "true"
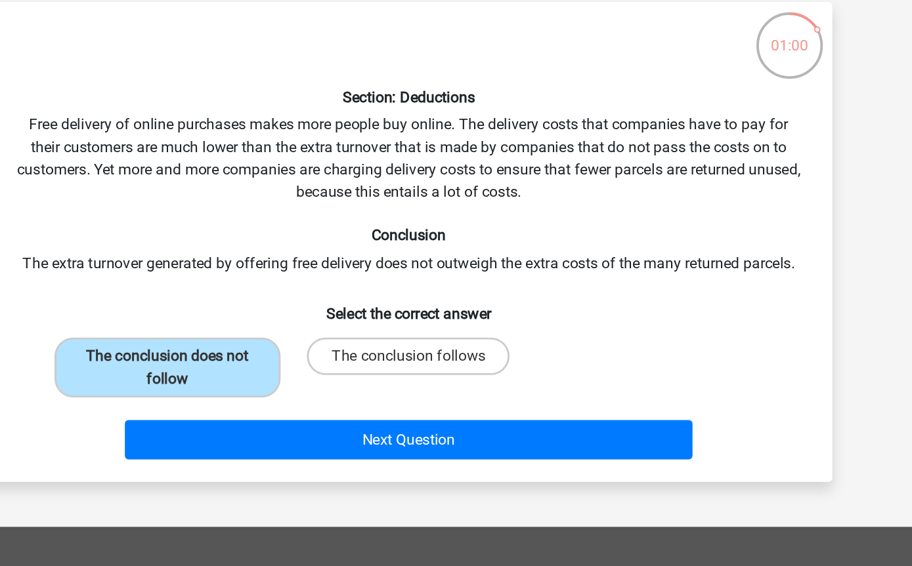
click at [285, 385] on button "Next Question" at bounding box center [455, 399] width 397 height 28
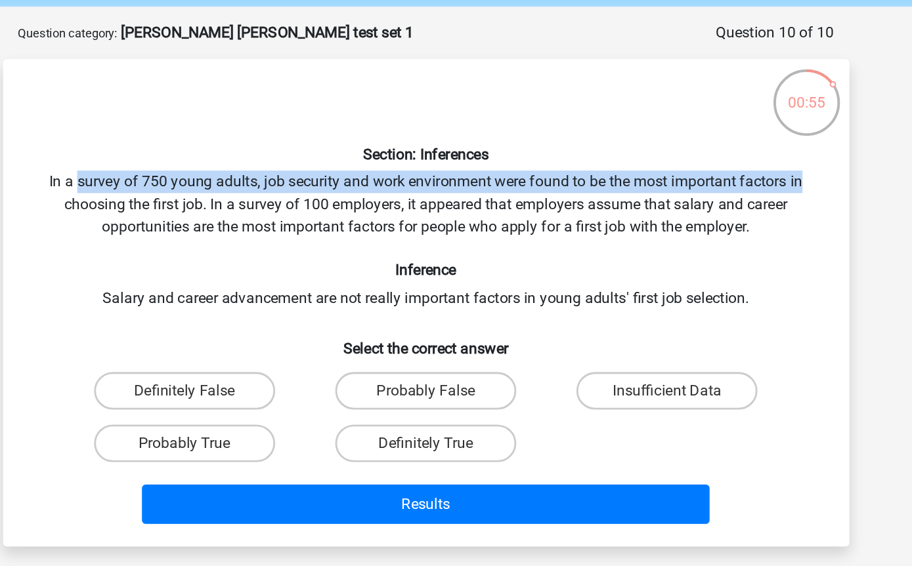
click at [523, 161] on div "Section: Inferences In a survey of 750 young adults, job security and work envi…" at bounding box center [455, 262] width 581 height 320
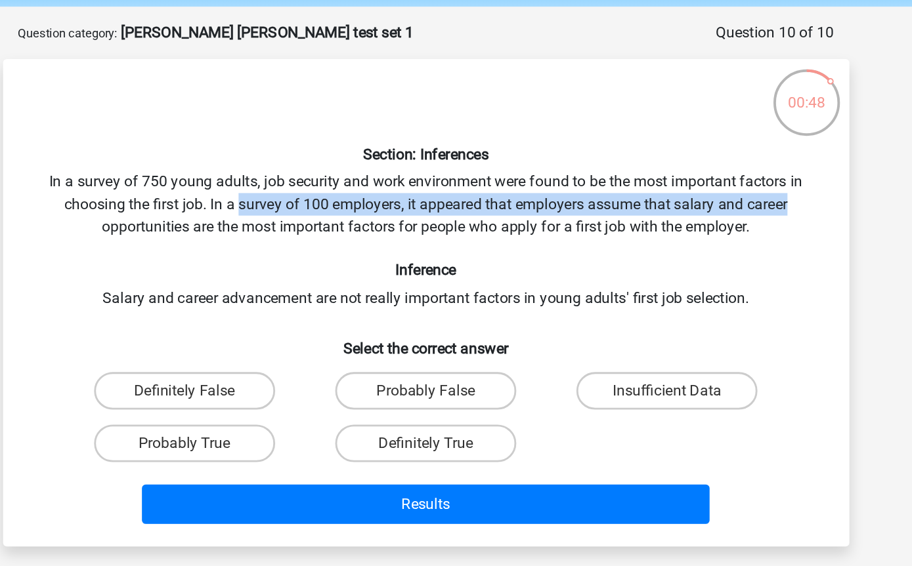
click at [566, 196] on div "Section: Inferences In a survey of 750 young adults, job security and work envi…" at bounding box center [455, 262] width 581 height 320
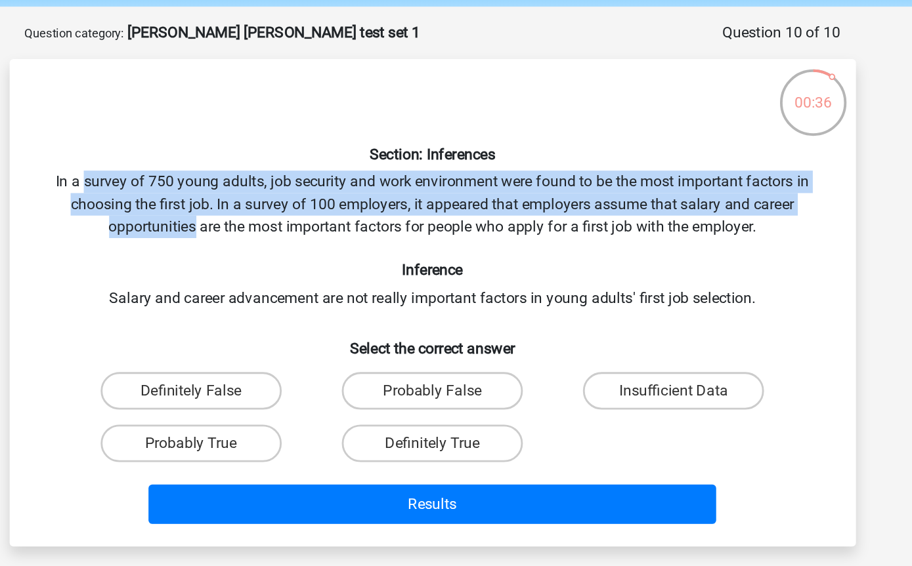
click at [557, 233] on h6 "Inference" at bounding box center [456, 239] width 550 height 12
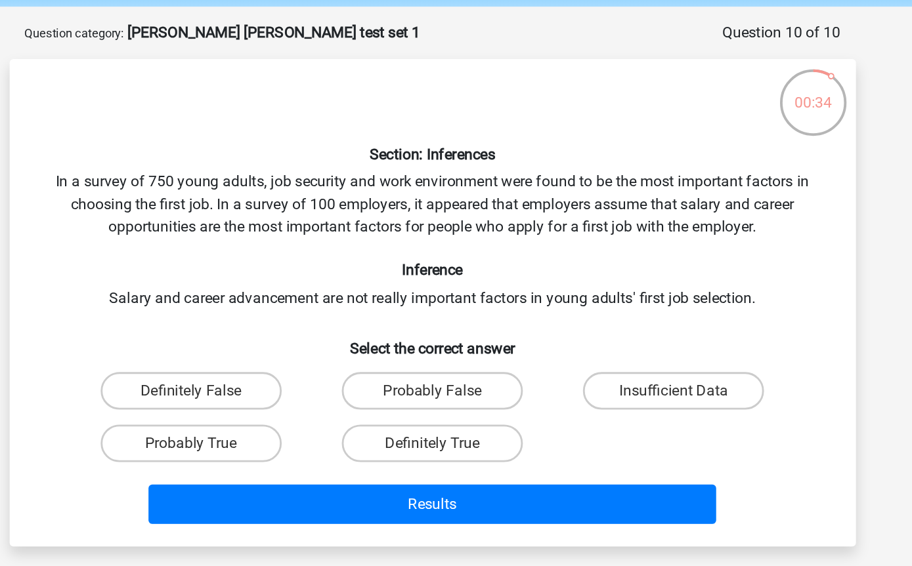
click at [561, 311] on label "Insufficient Data" at bounding box center [624, 324] width 127 height 26
click at [625, 324] on input "Insufficient Data" at bounding box center [629, 328] width 9 height 9
radio input "true"
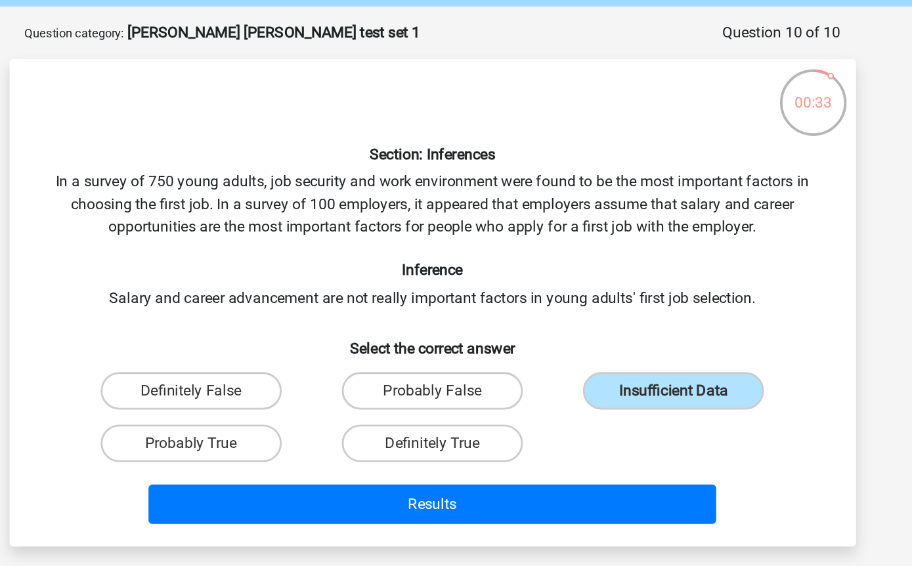
click at [392, 390] on button "Results" at bounding box center [455, 404] width 397 height 28
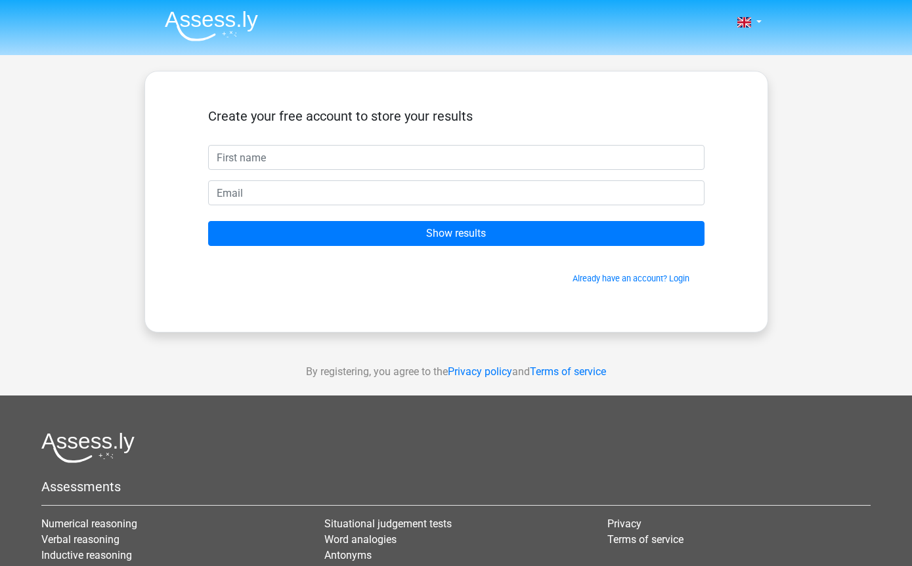
click at [423, 240] on input "Show results" at bounding box center [456, 233] width 496 height 25
click at [453, 234] on input "Show results" at bounding box center [456, 233] width 496 height 25
